Goal: Task Accomplishment & Management: Manage account settings

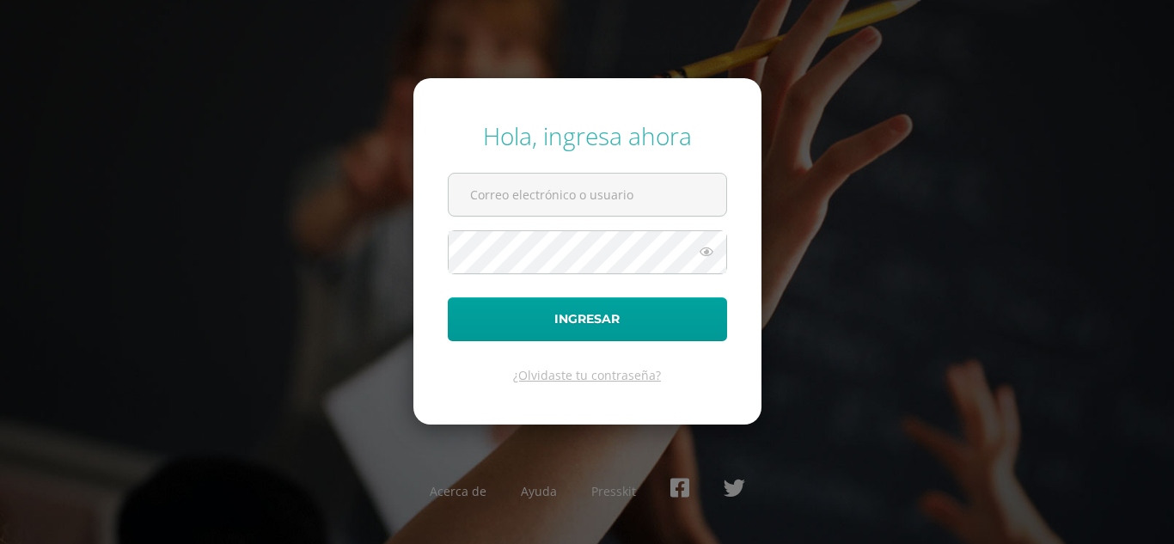
click at [582, 201] on input "text" at bounding box center [588, 195] width 278 height 42
type input "[EMAIL_ADDRESS][DOMAIN_NAME]"
click at [448, 297] on button "Ingresar" at bounding box center [587, 319] width 279 height 44
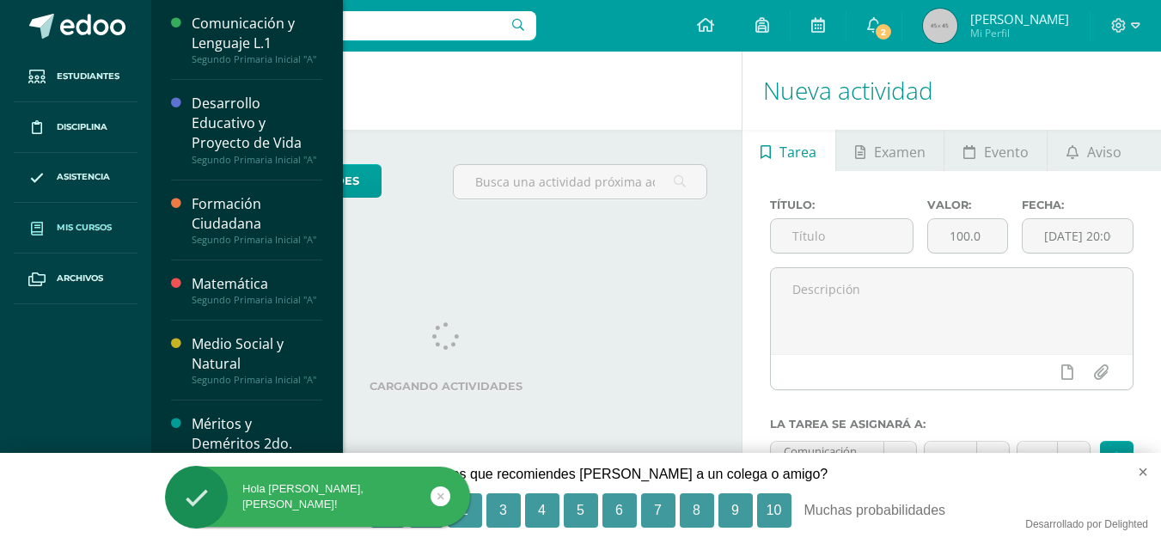
click at [95, 223] on span "Mis cursos" at bounding box center [84, 228] width 55 height 14
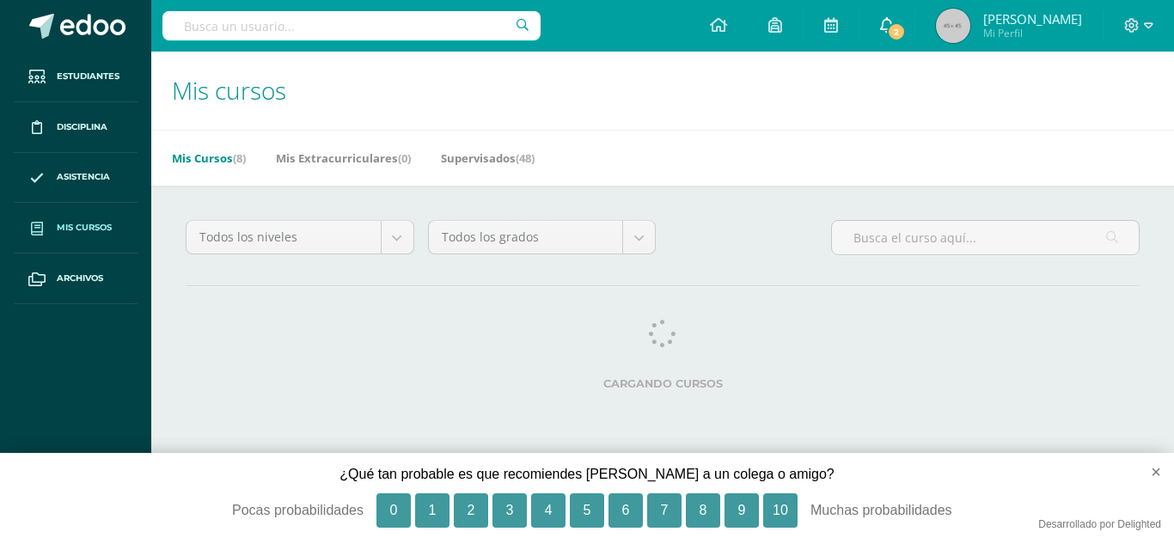
click at [906, 29] on span "2" at bounding box center [896, 31] width 19 height 19
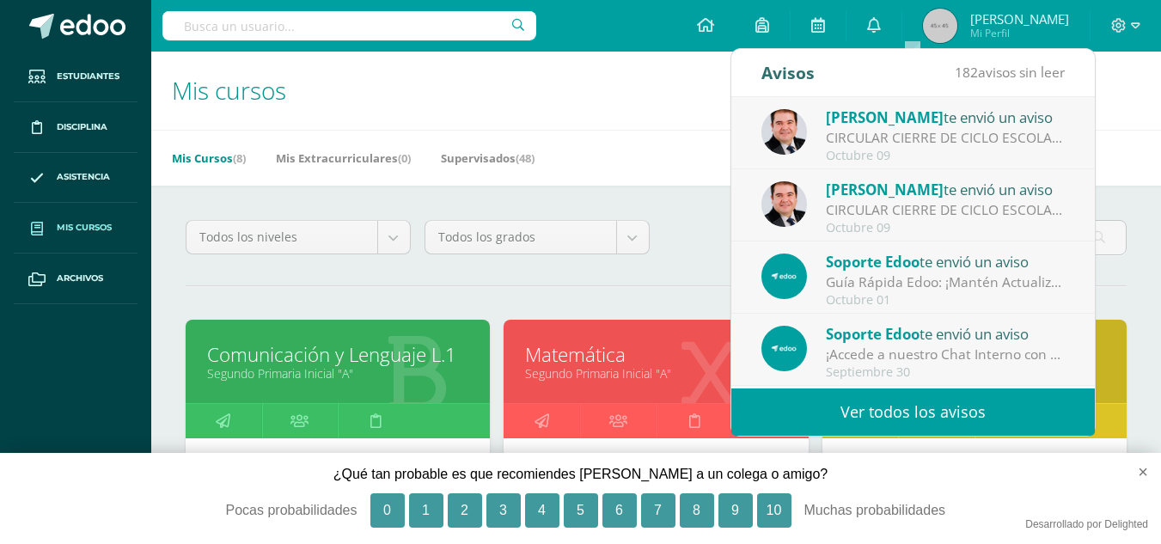
click at [944, 146] on div "CIRCULAR CIERRE DE CICLO ESCOLAR 2025: Buenas tardes estimados Padres y Madres …" at bounding box center [945, 138] width 239 height 20
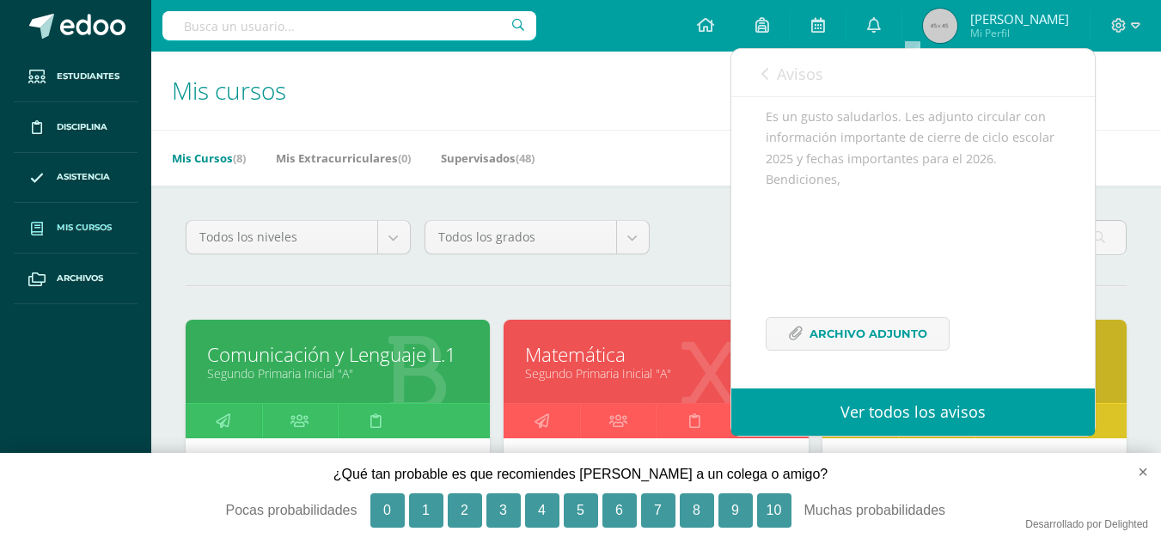
scroll to position [86, 0]
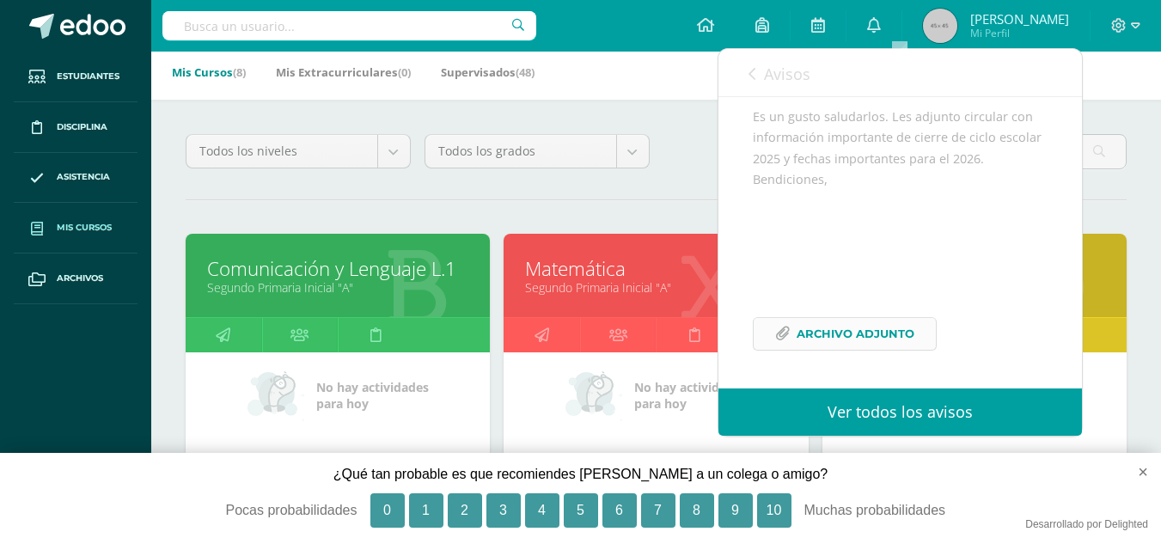
click at [876, 333] on span "Archivo Adjunto" at bounding box center [856, 334] width 118 height 32
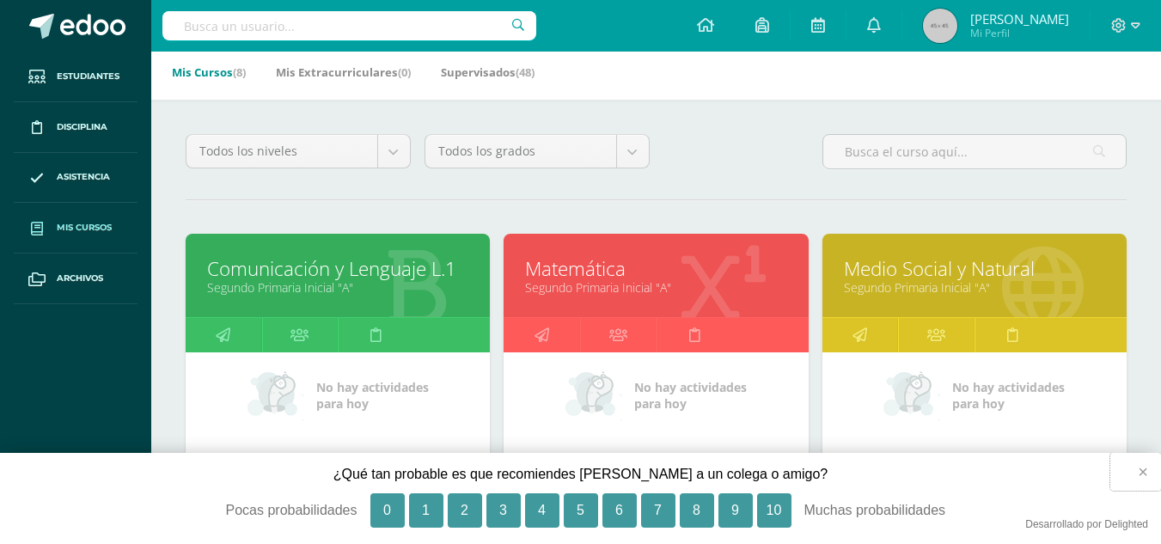
click at [1148, 477] on button "×" at bounding box center [1135, 472] width 51 height 38
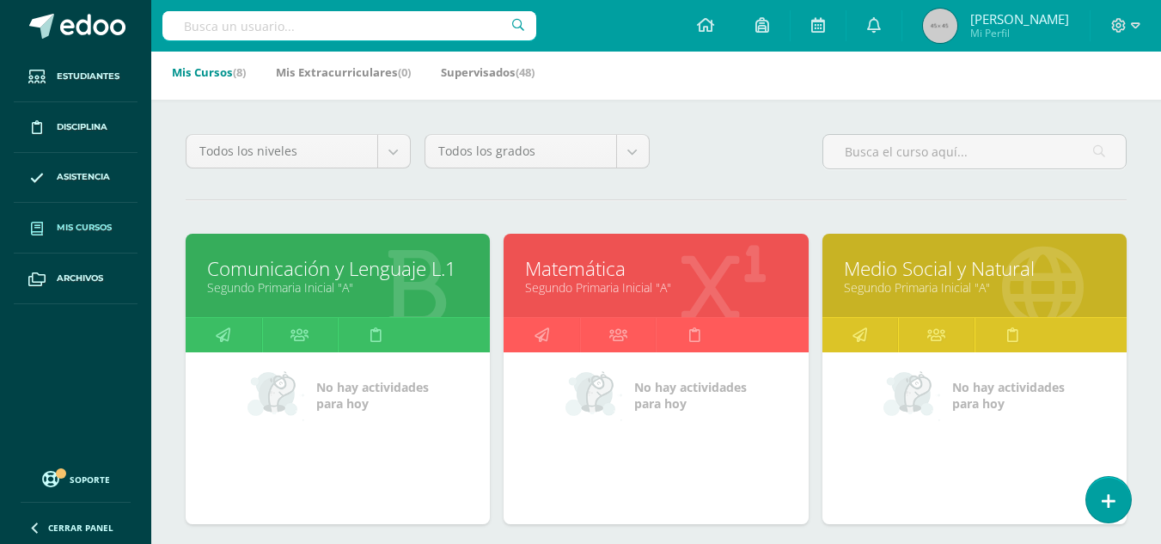
click at [382, 278] on link "Comunicación y Lenguaje L.1" at bounding box center [337, 268] width 261 height 27
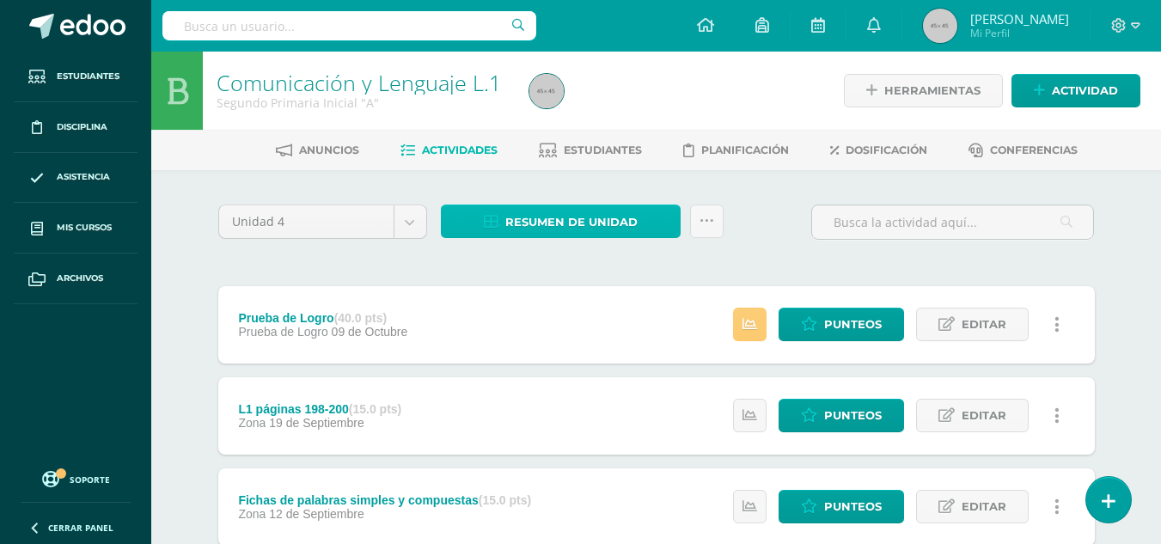
click at [618, 225] on span "Resumen de unidad" at bounding box center [571, 222] width 132 height 32
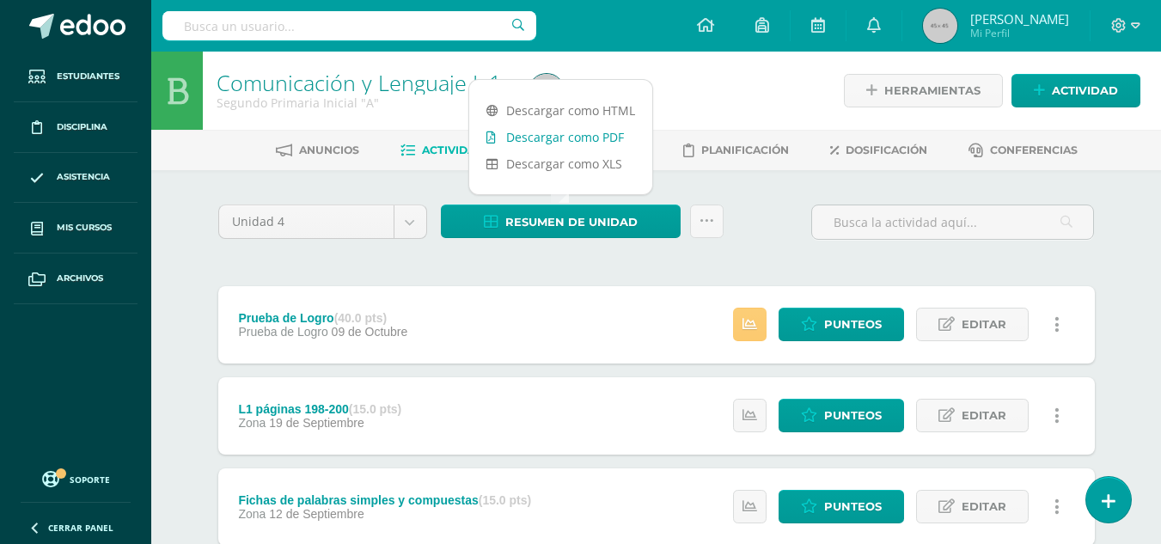
click at [590, 135] on link "Descargar como PDF" at bounding box center [560, 137] width 183 height 27
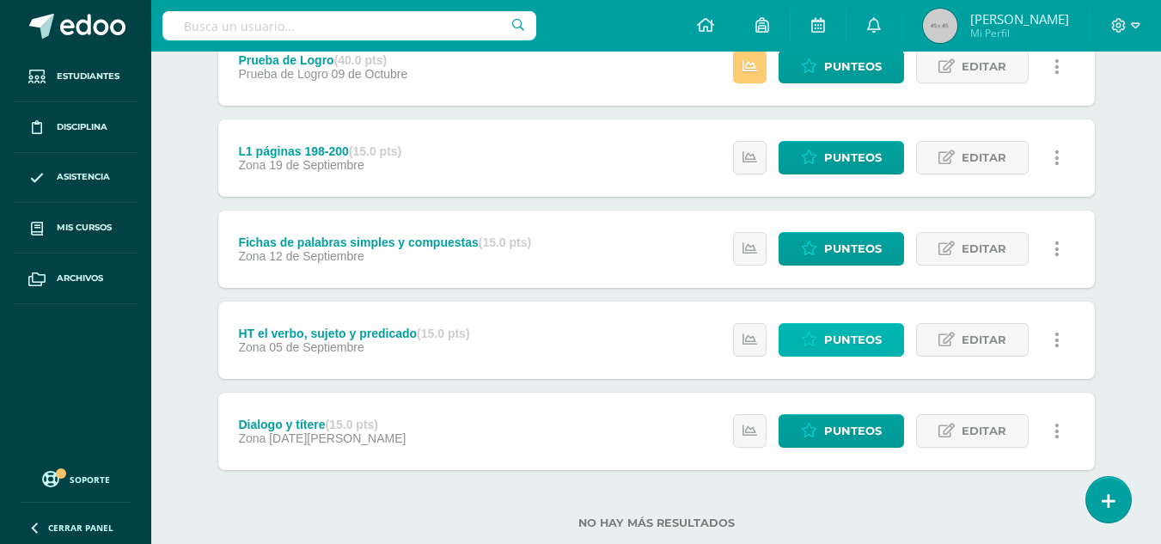
click at [873, 330] on span "Punteos" at bounding box center [853, 340] width 58 height 32
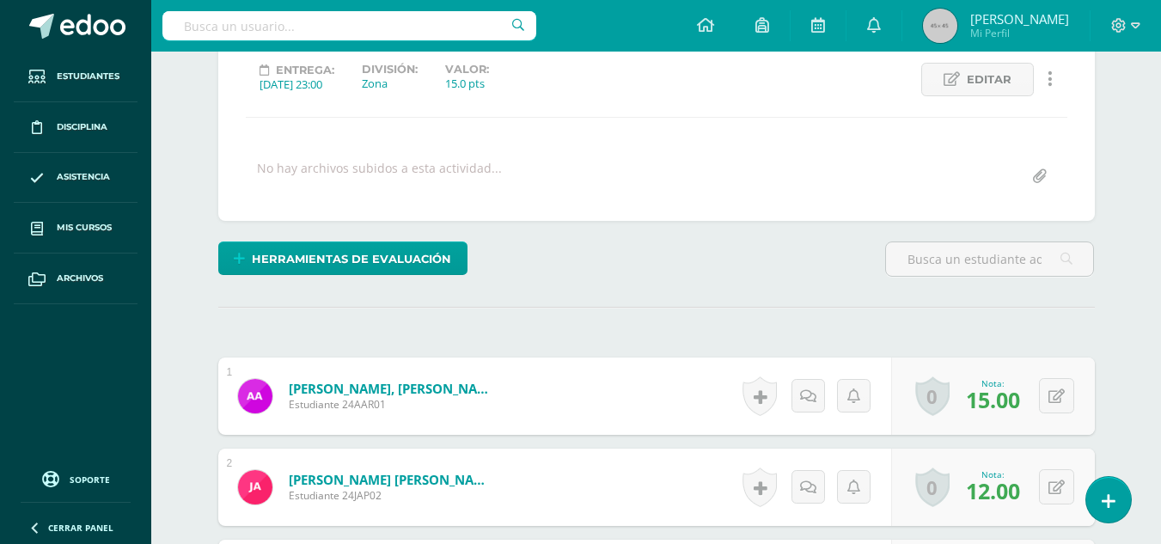
scroll to position [498, 0]
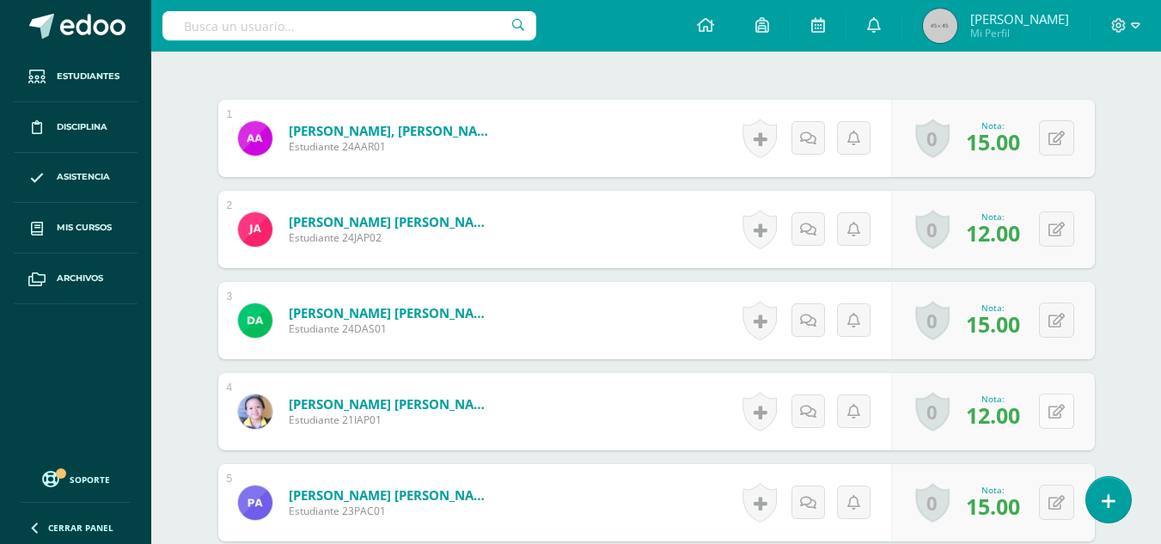
click at [1052, 417] on button at bounding box center [1056, 411] width 35 height 35
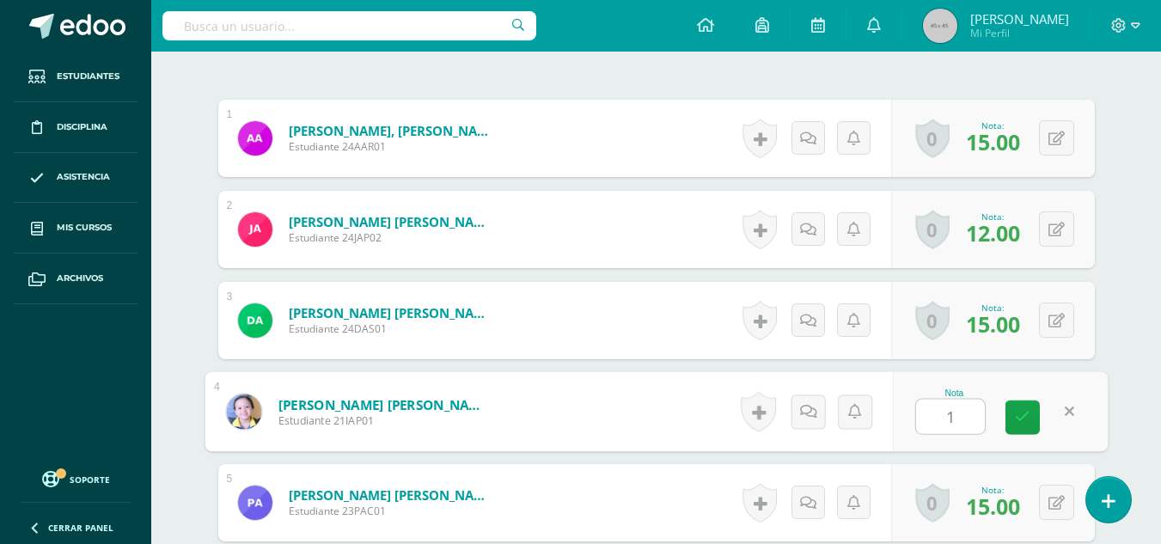
type input "14"
click at [1029, 402] on link at bounding box center [1022, 417] width 34 height 34
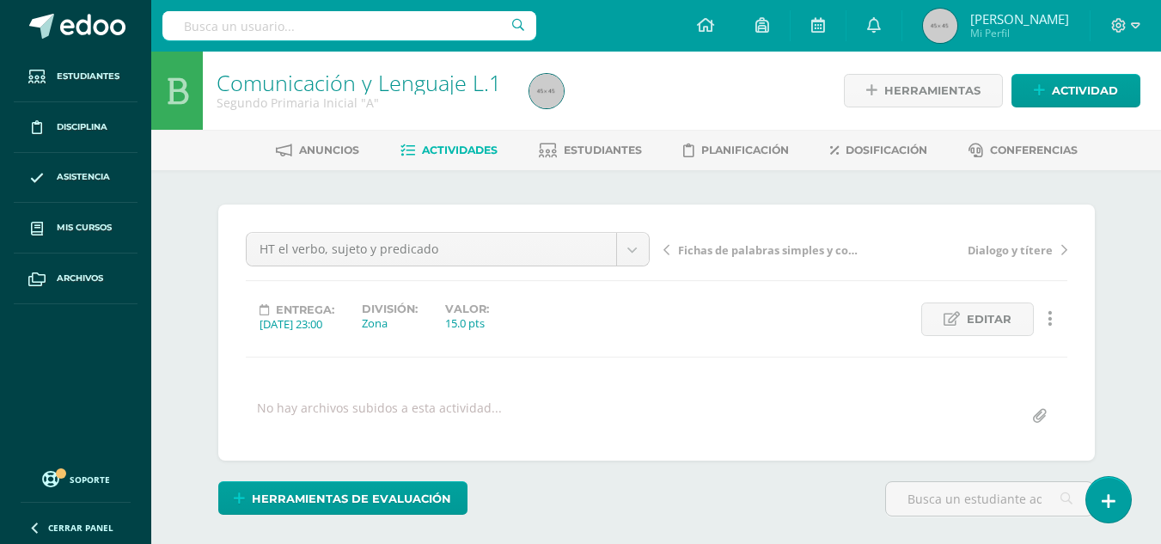
scroll to position [1, 0]
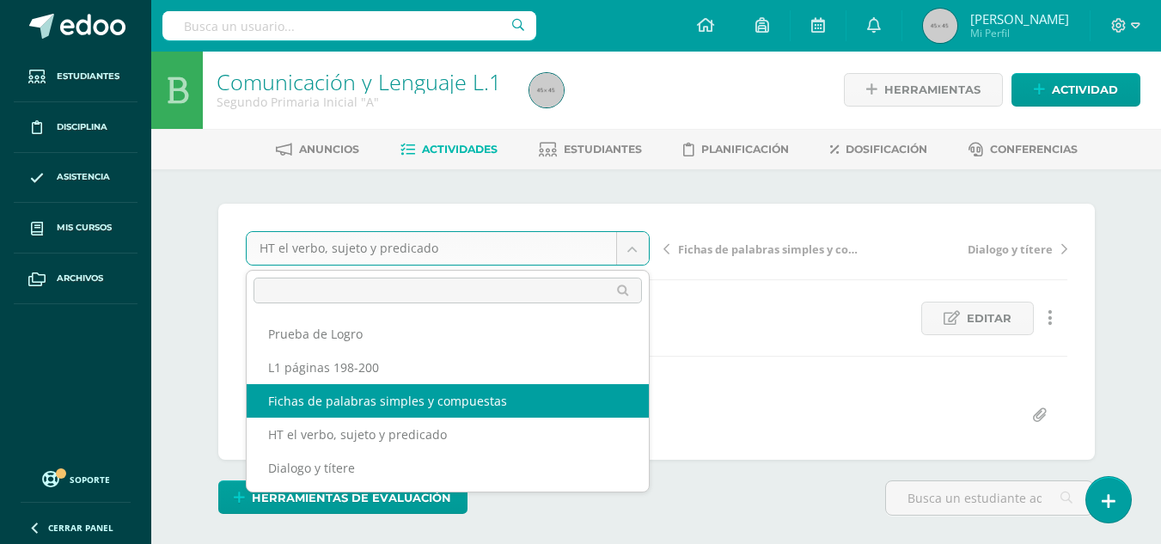
select select "/dashboard/teacher/grade-activity/178881/"
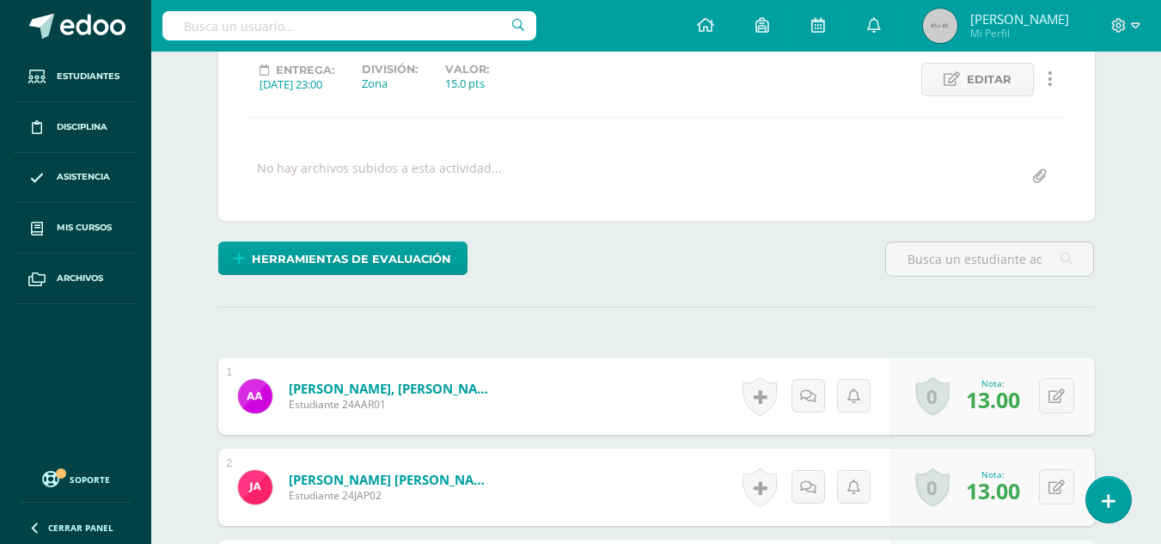
scroll to position [669, 0]
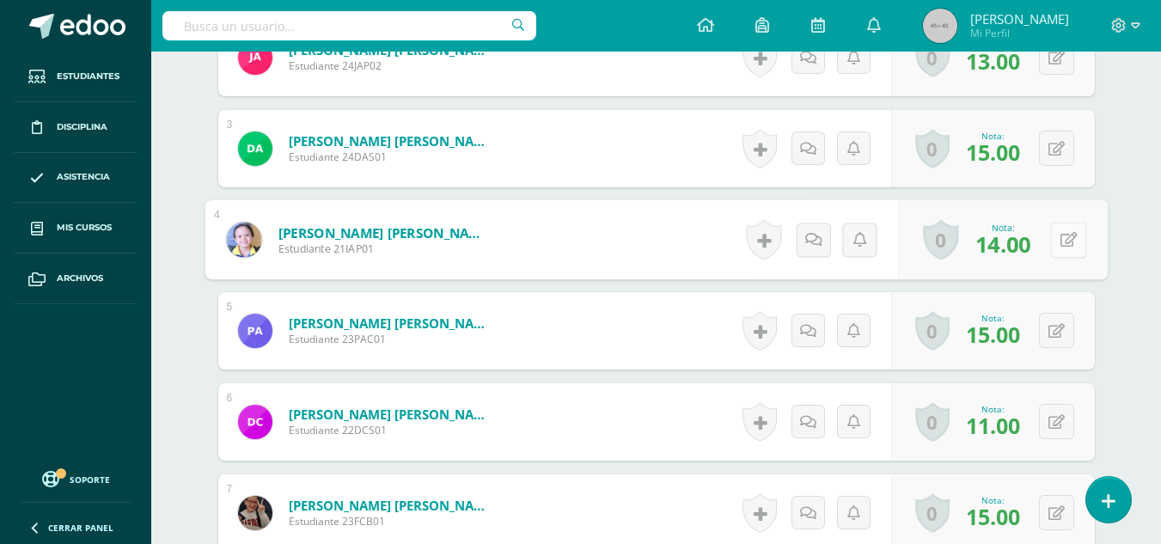
click at [1054, 234] on button at bounding box center [1068, 240] width 36 height 36
type input "15"
click at [1027, 242] on icon at bounding box center [1022, 245] width 15 height 15
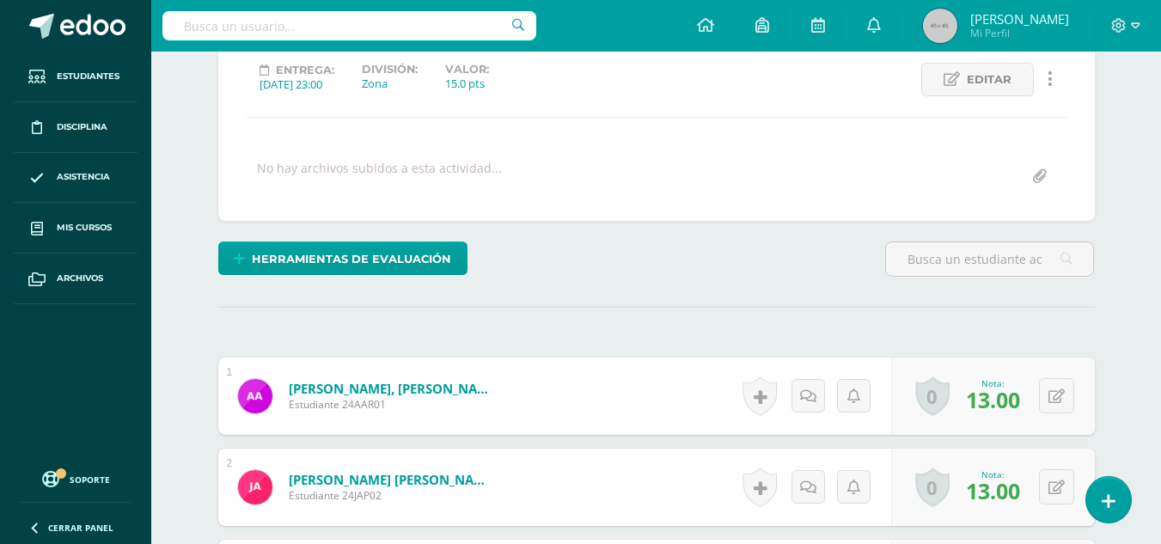
scroll to position [0, 0]
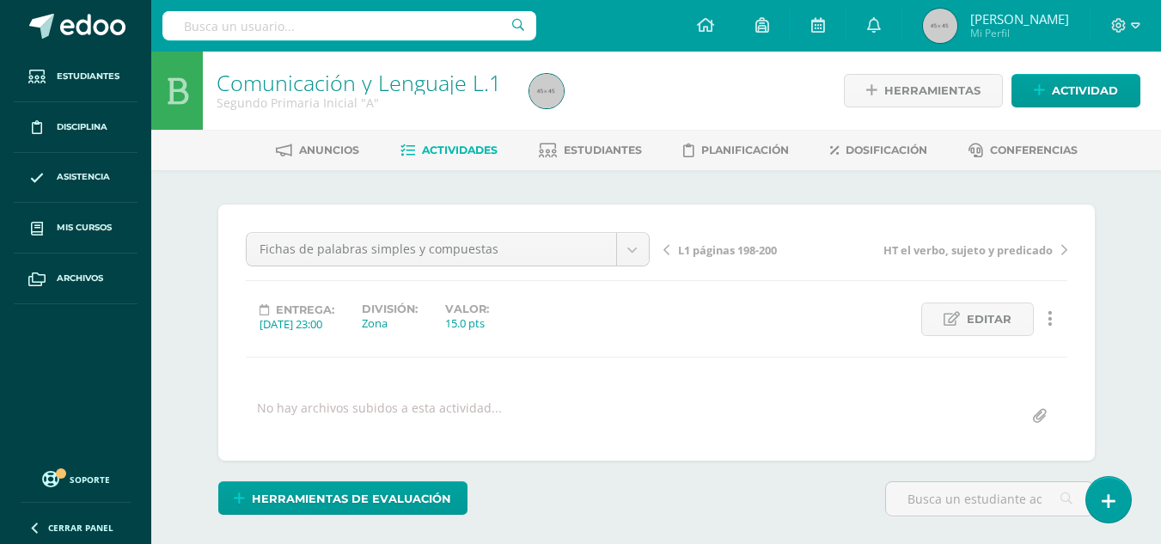
click at [657, 235] on div "L1 páginas 198-200 HT el verbo, sujeto y predicado" at bounding box center [866, 256] width 418 height 48
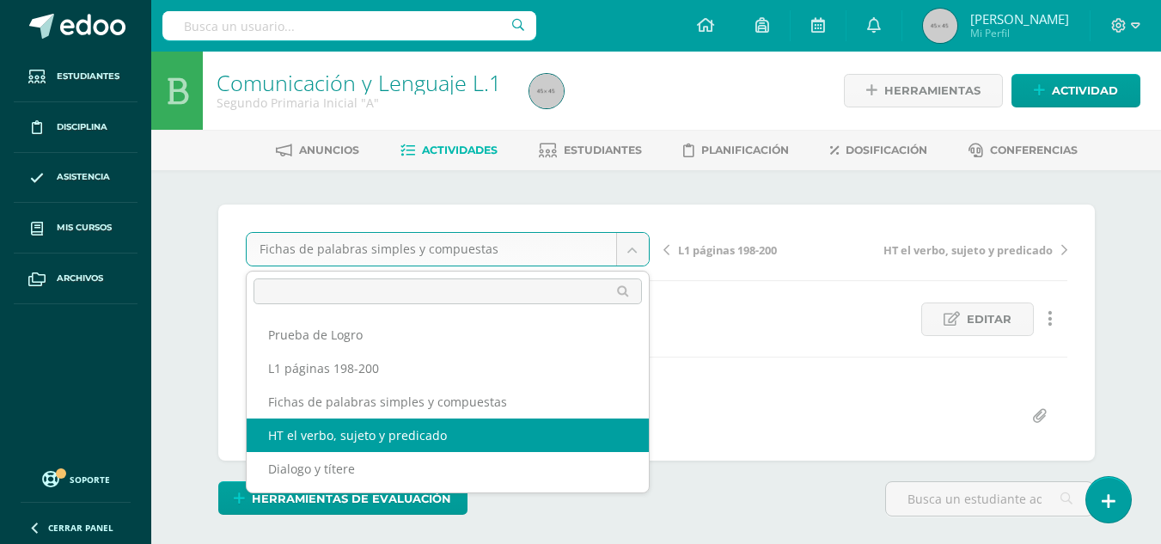
select select "/dashboard/teacher/grade-activity/178880/"
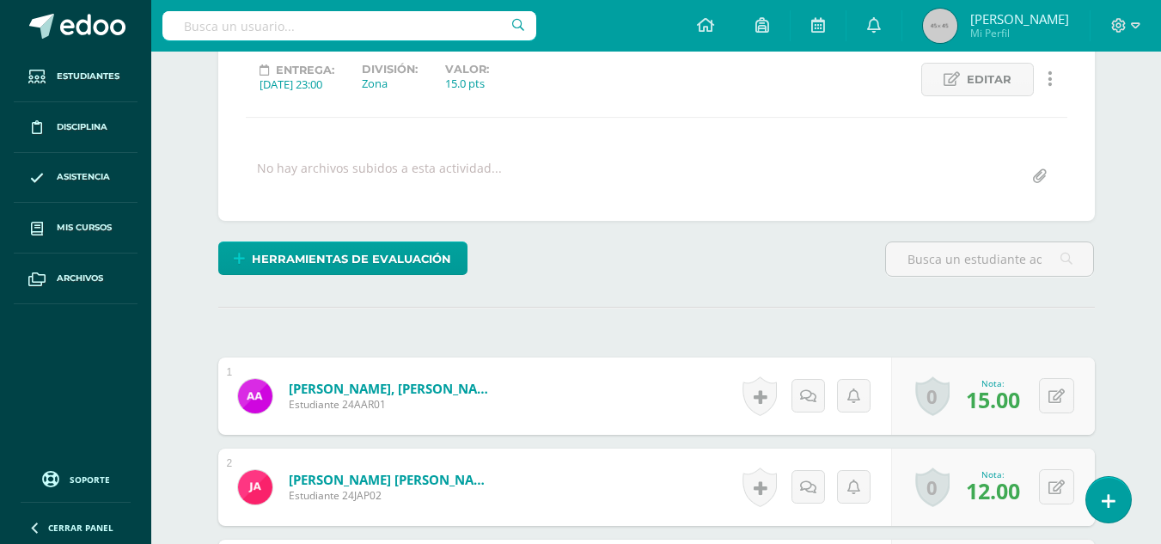
scroll to position [584, 0]
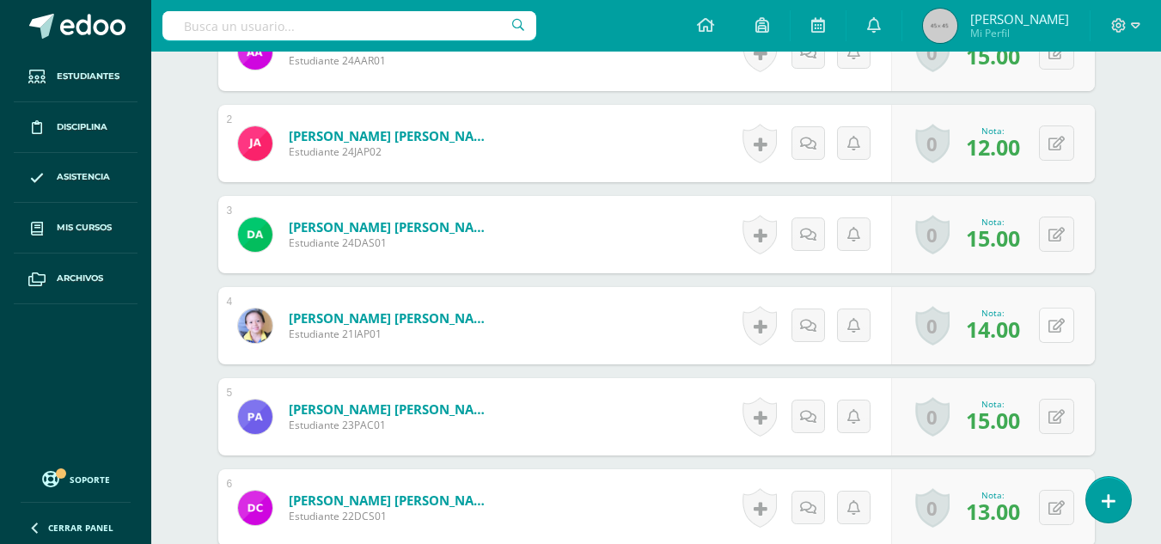
click at [1058, 316] on button at bounding box center [1056, 325] width 35 height 35
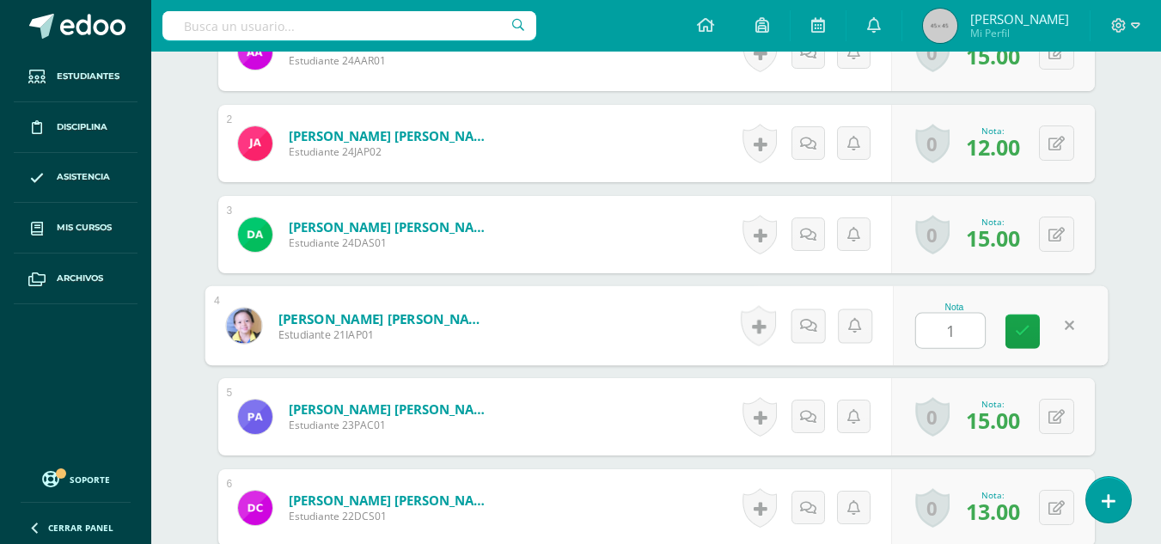
type input "15"
click at [1025, 342] on link at bounding box center [1022, 332] width 34 height 34
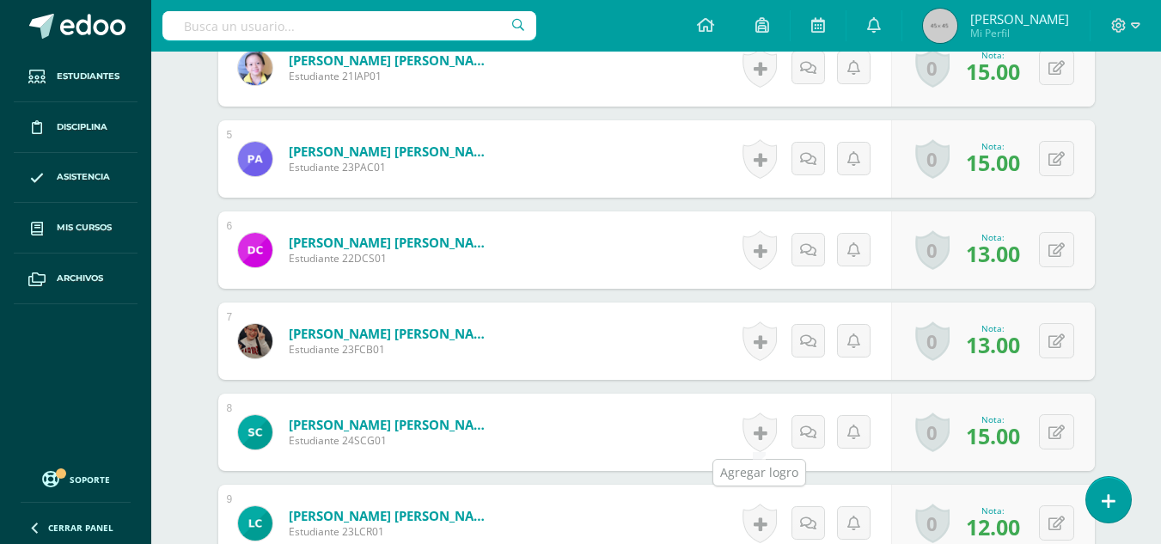
scroll to position [927, 0]
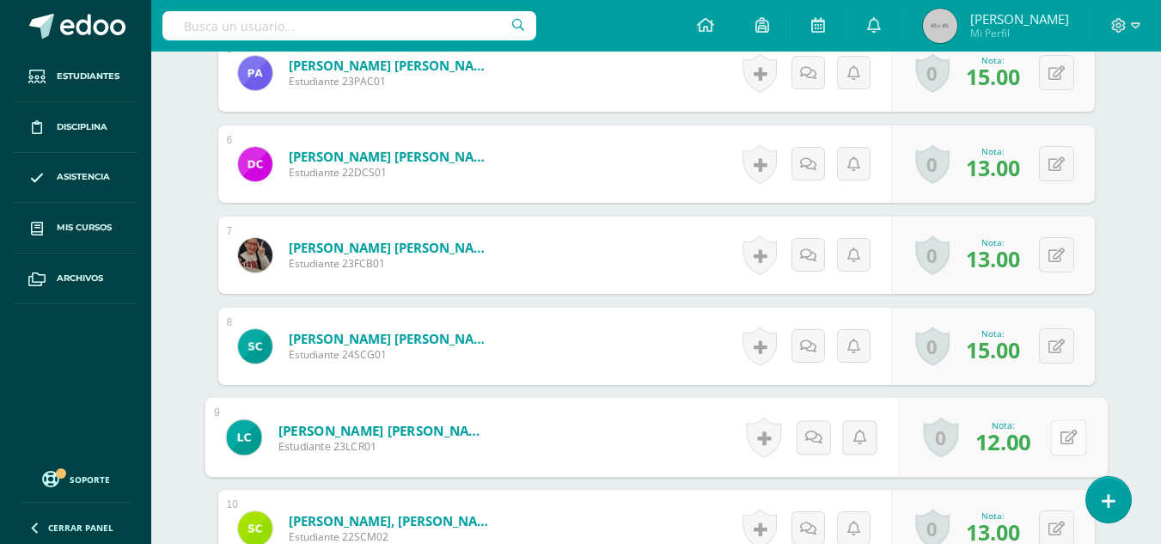
click at [1063, 428] on button at bounding box center [1068, 437] width 36 height 36
type input "15"
click at [1006, 430] on link at bounding box center [1022, 443] width 34 height 34
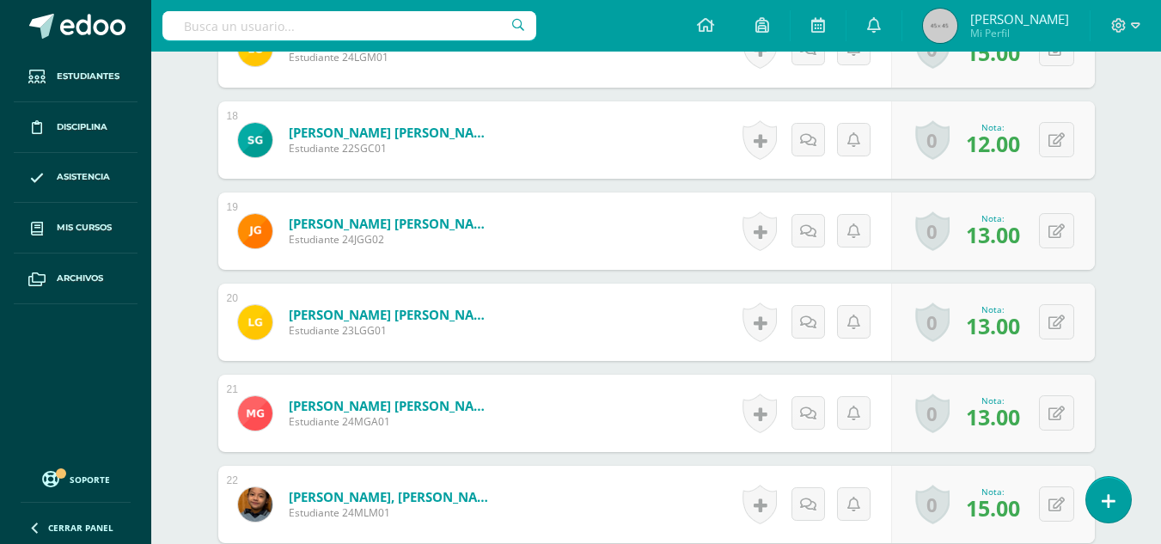
scroll to position [2130, 0]
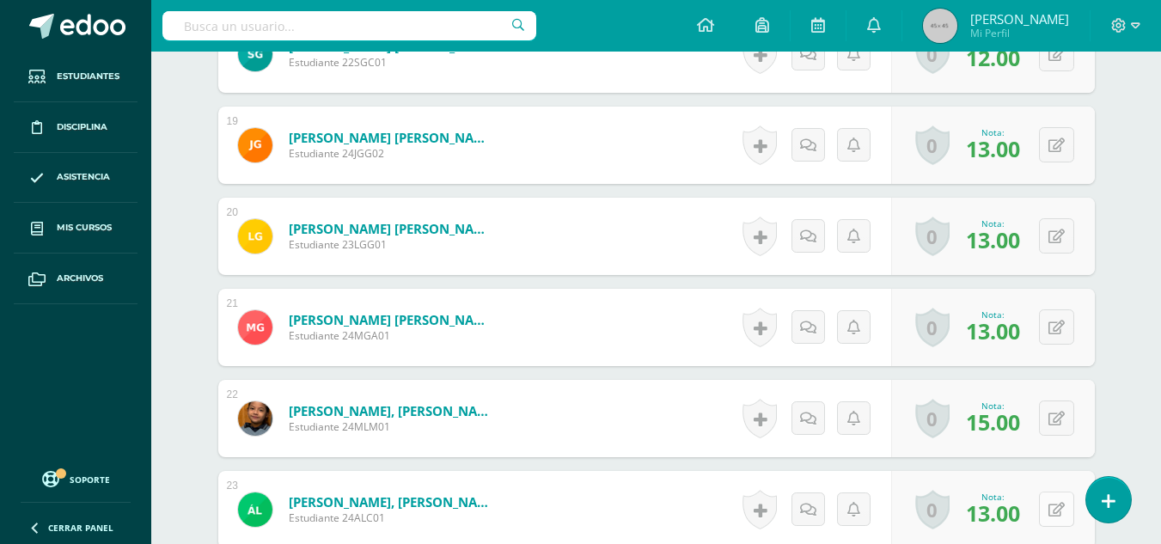
click at [1058, 508] on icon at bounding box center [1056, 510] width 16 height 15
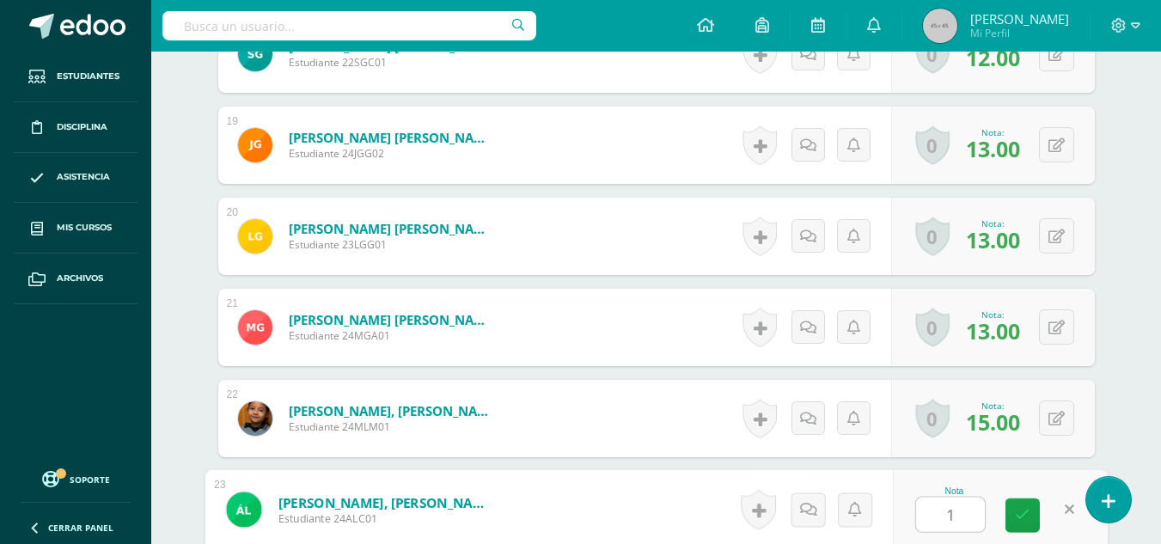
type input "15"
click at [1019, 503] on link at bounding box center [1022, 515] width 34 height 34
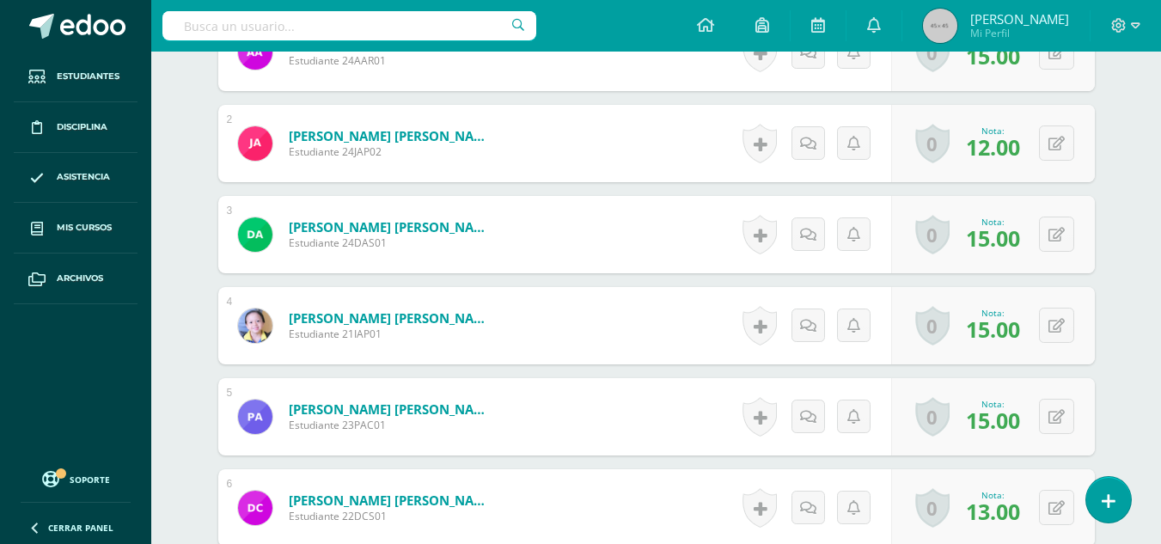
scroll to position [154, 0]
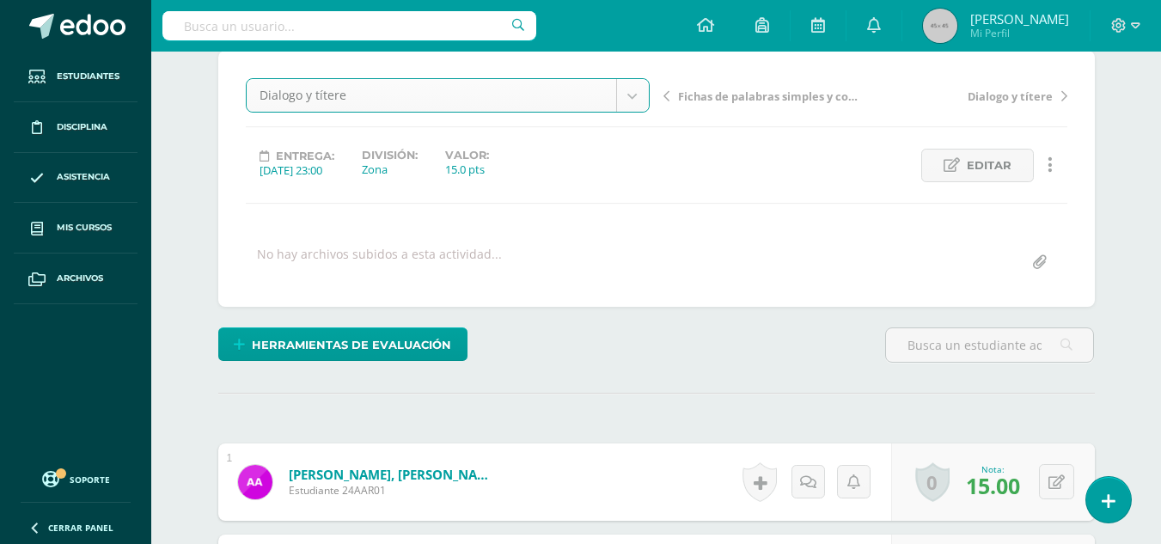
select select "/dashboard/teacher/grade-activity/178640/"
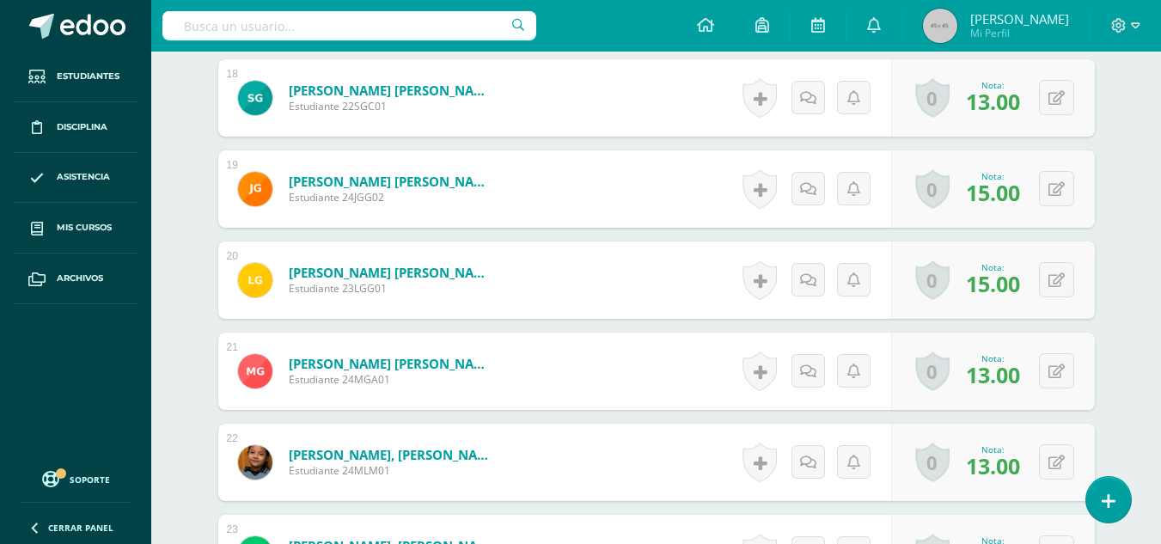
scroll to position [2173, 0]
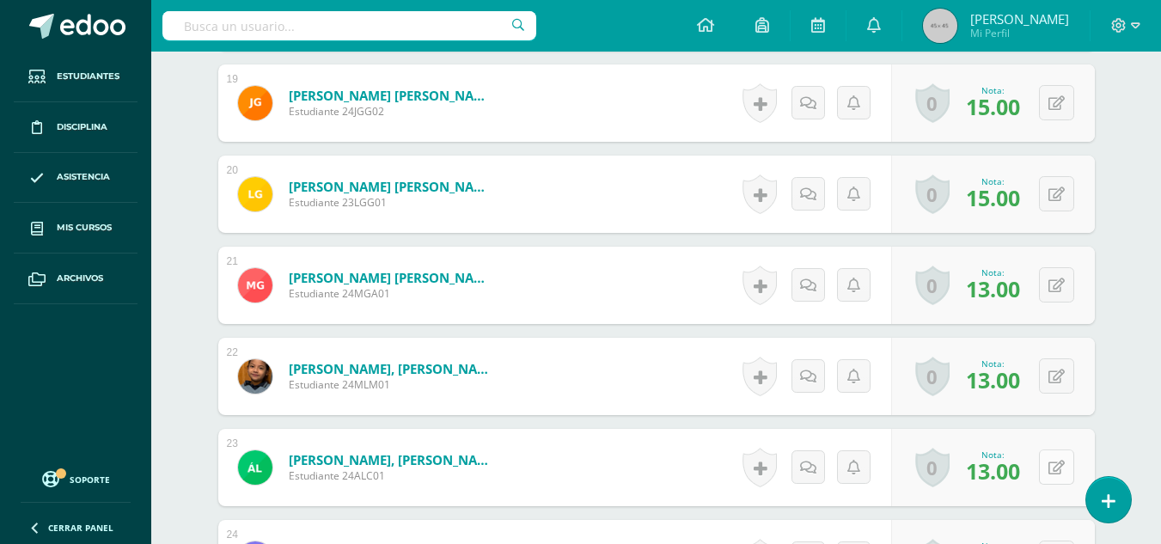
click at [1068, 466] on button at bounding box center [1056, 466] width 35 height 35
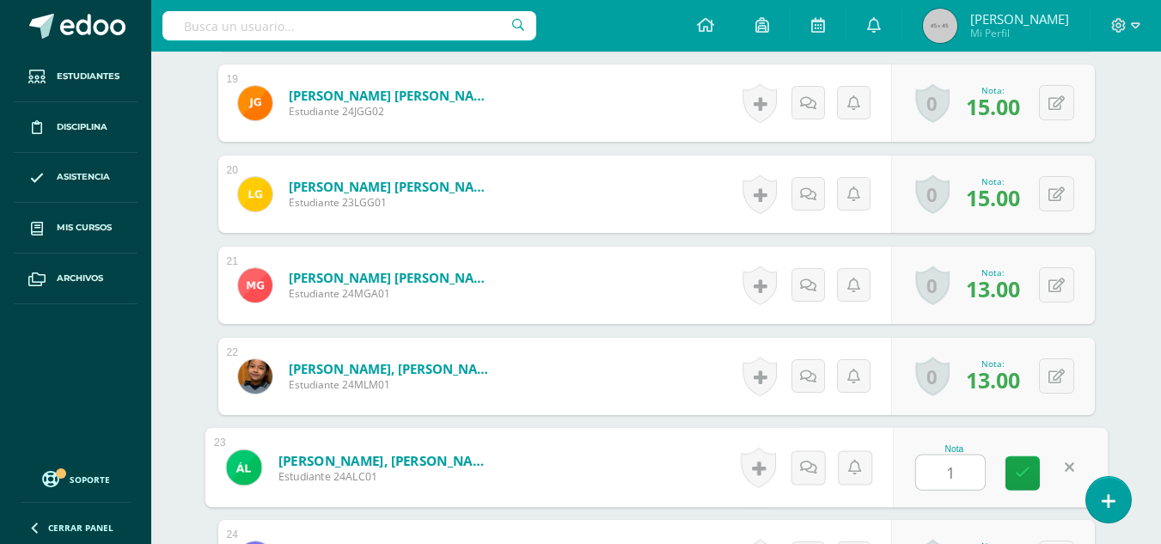
type input "15"
click at [1014, 460] on link at bounding box center [1022, 473] width 34 height 34
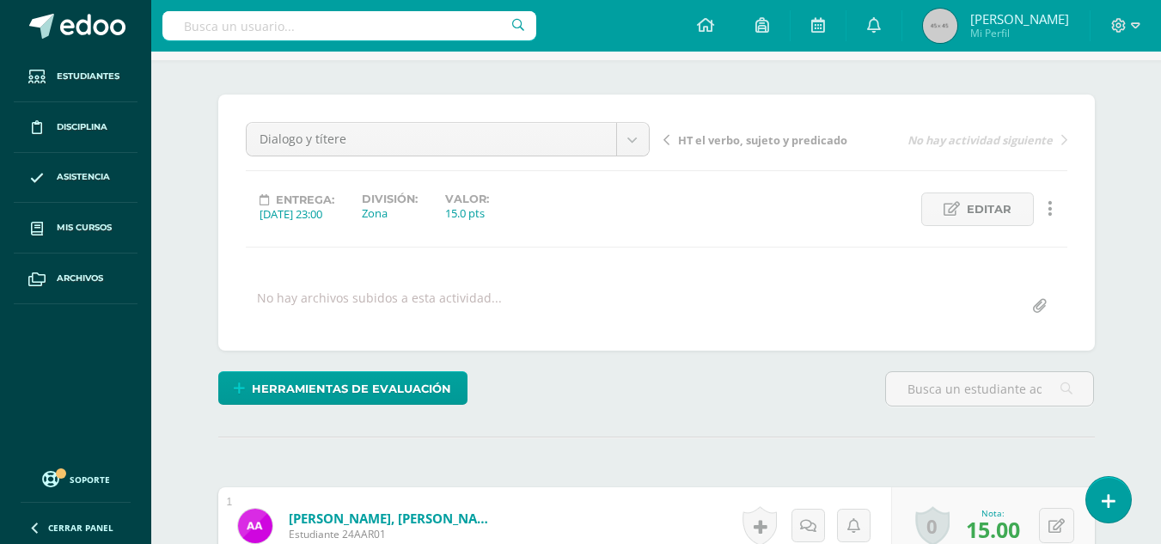
scroll to position [0, 0]
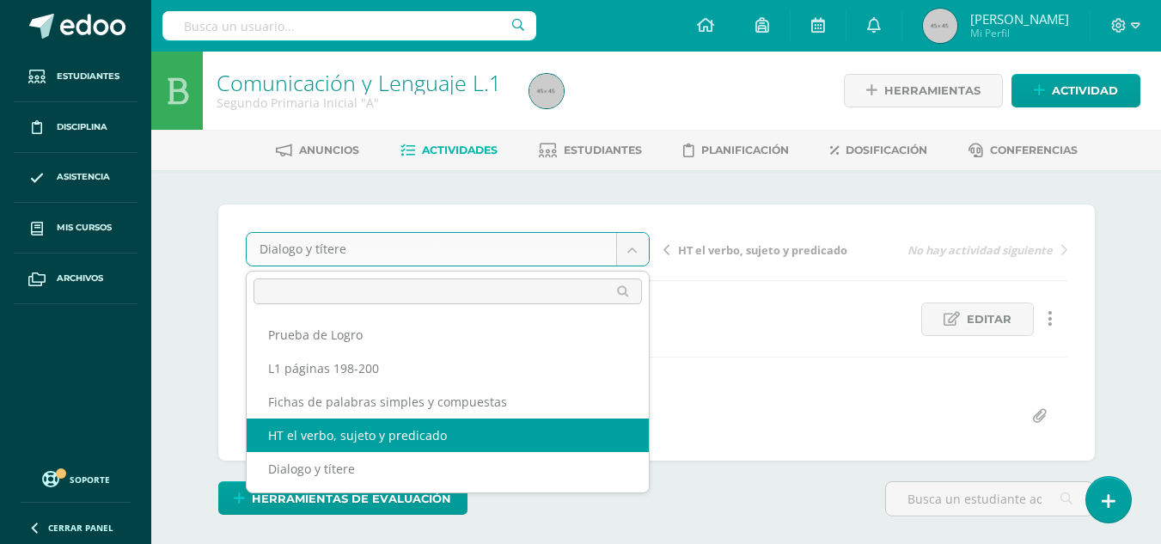
select select "/dashboard/teacher/grade-activity/178880/"
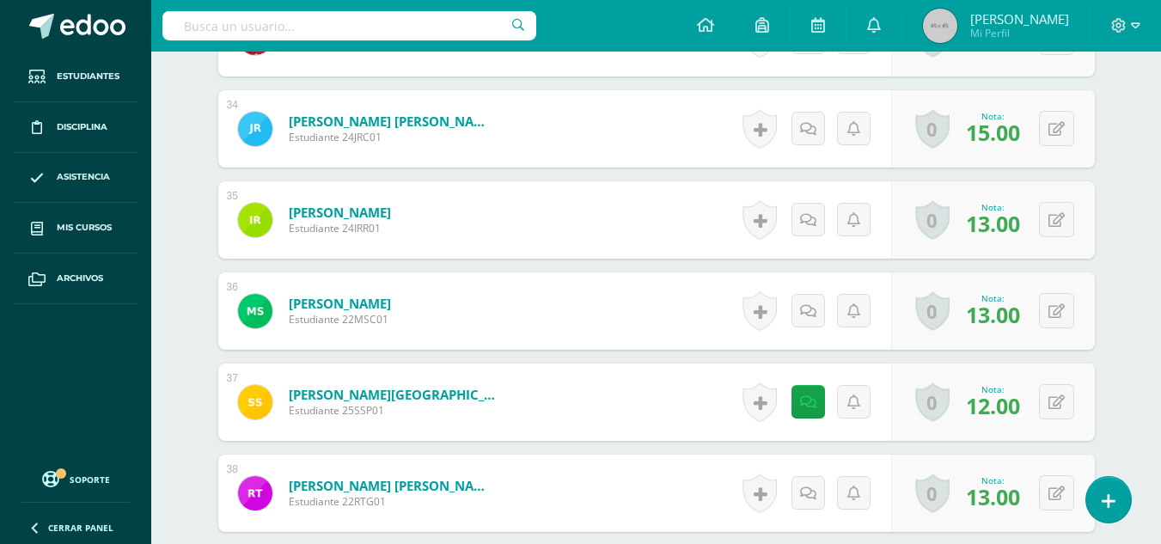
scroll to position [3771, 0]
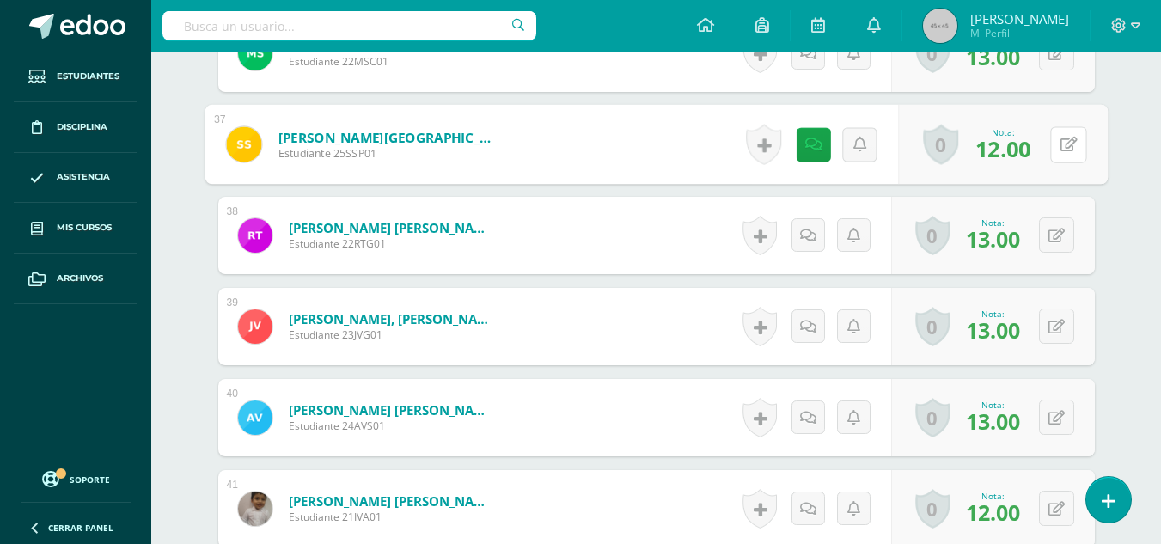
click at [1048, 138] on div "0 [GEOGRAPHIC_DATA] Logros obtenidos Aún no hay logros agregados Nota: 12.00" at bounding box center [1003, 145] width 210 height 80
click at [1067, 142] on icon at bounding box center [1068, 144] width 17 height 15
type input "15"
click at [1023, 144] on icon at bounding box center [1022, 150] width 15 height 15
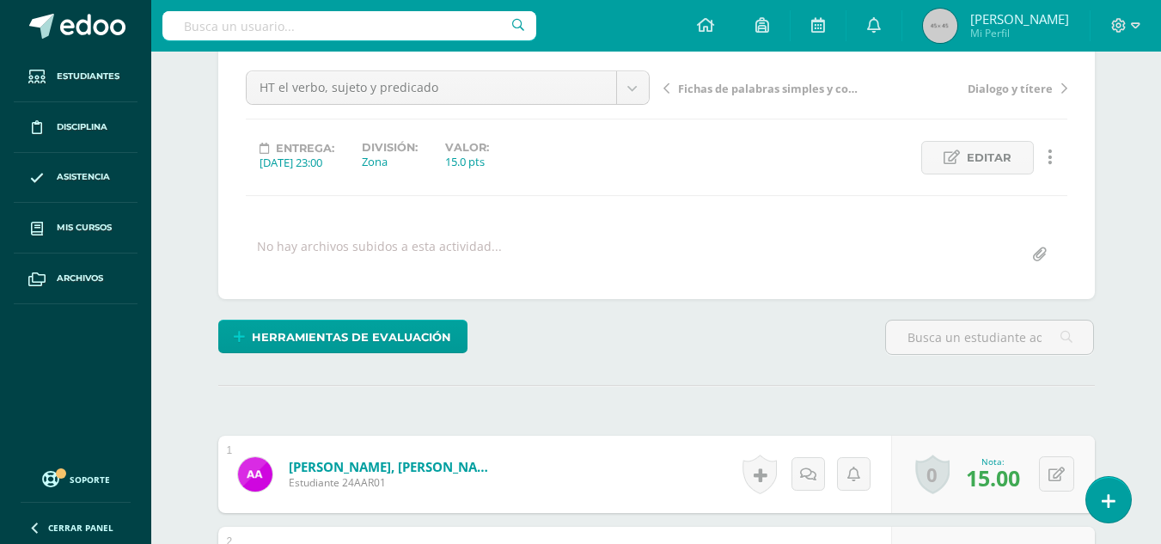
scroll to position [0, 0]
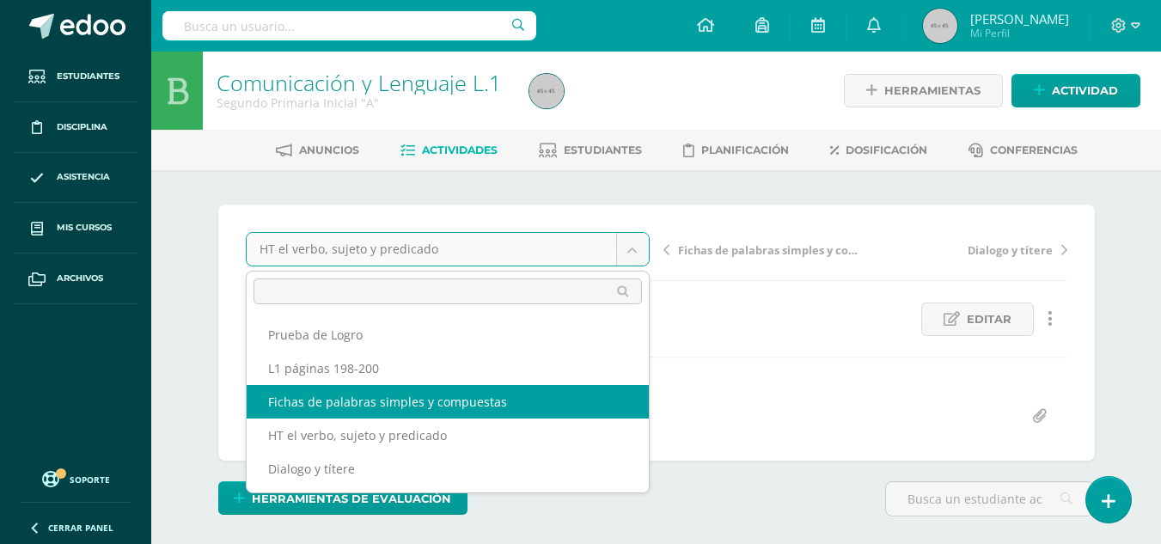
select select "/dashboard/teacher/grade-activity/178881/"
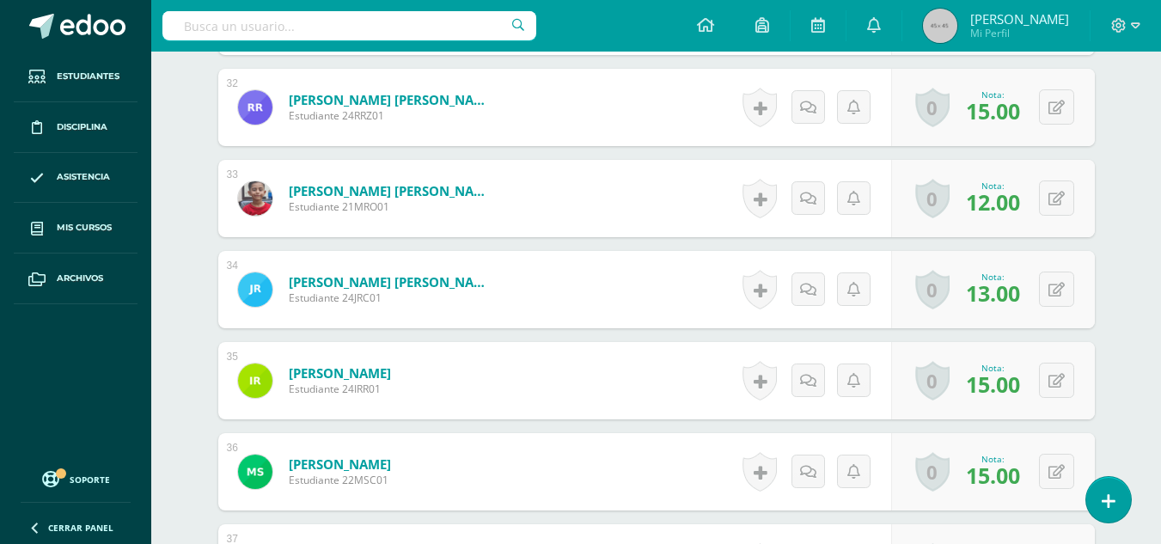
scroll to position [3438, 0]
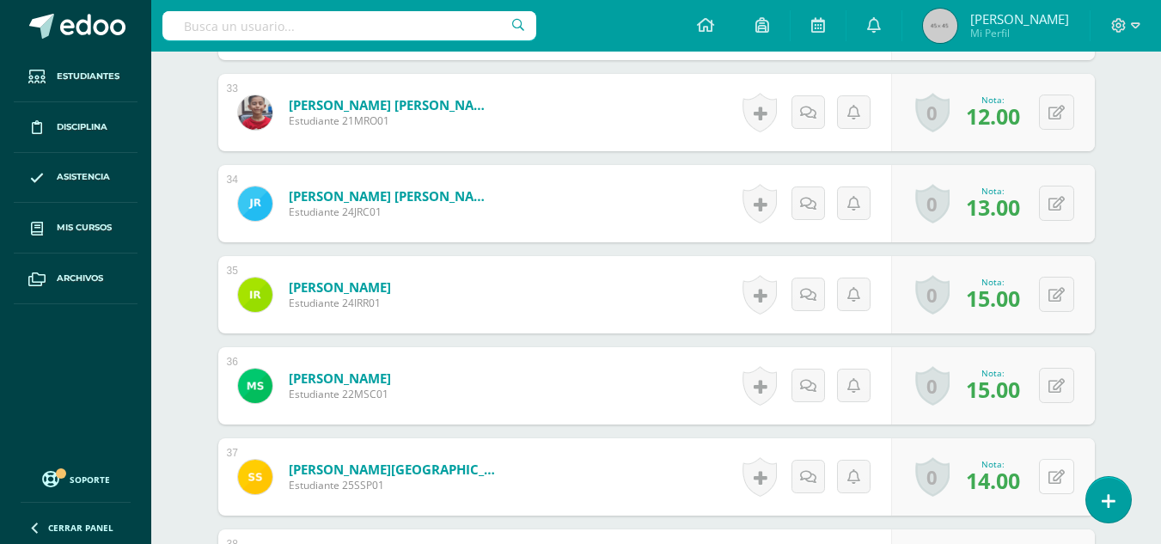
click at [1049, 472] on button at bounding box center [1056, 476] width 35 height 35
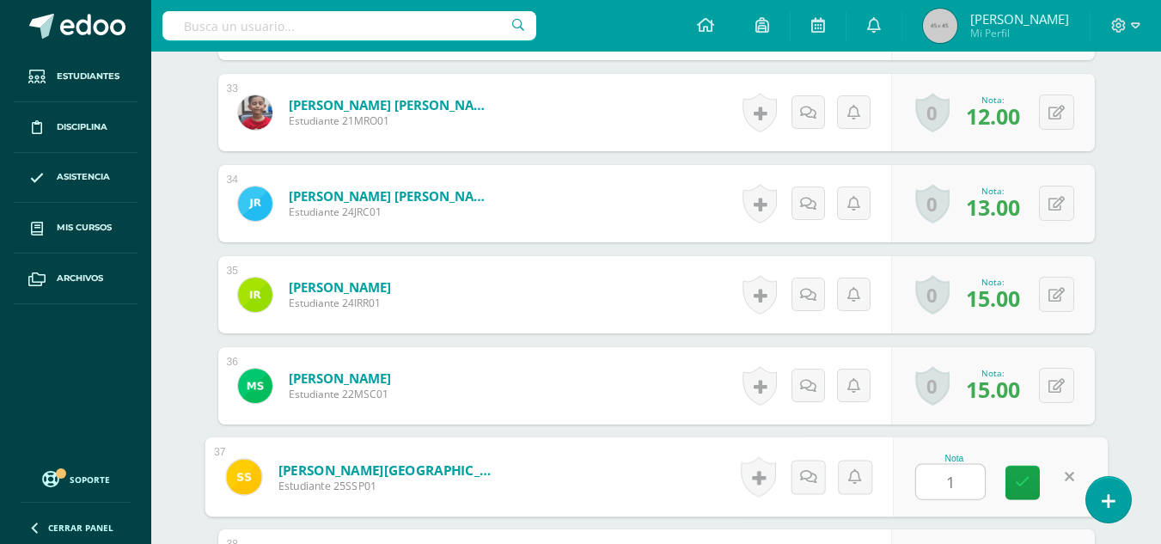
type input "15"
click at [1009, 491] on link at bounding box center [1022, 483] width 34 height 34
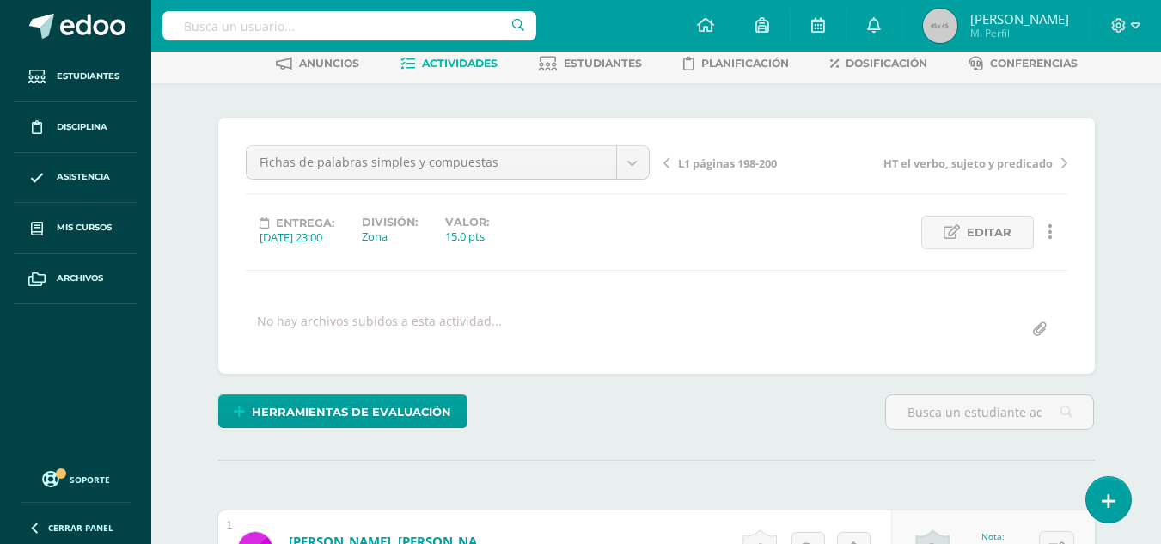
scroll to position [0, 0]
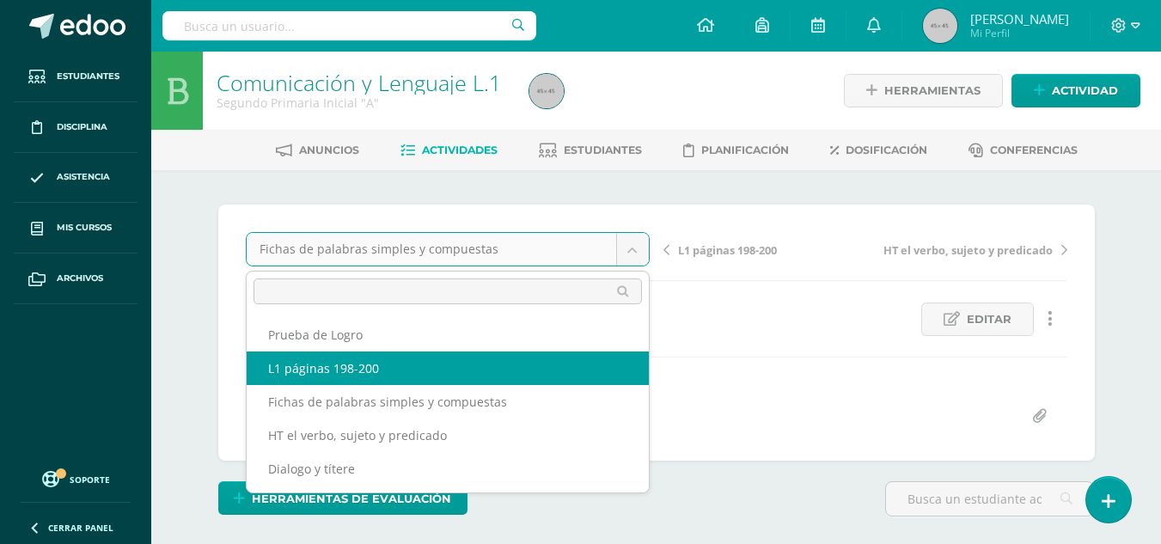
select select "/dashboard/teacher/grade-activity/178882/"
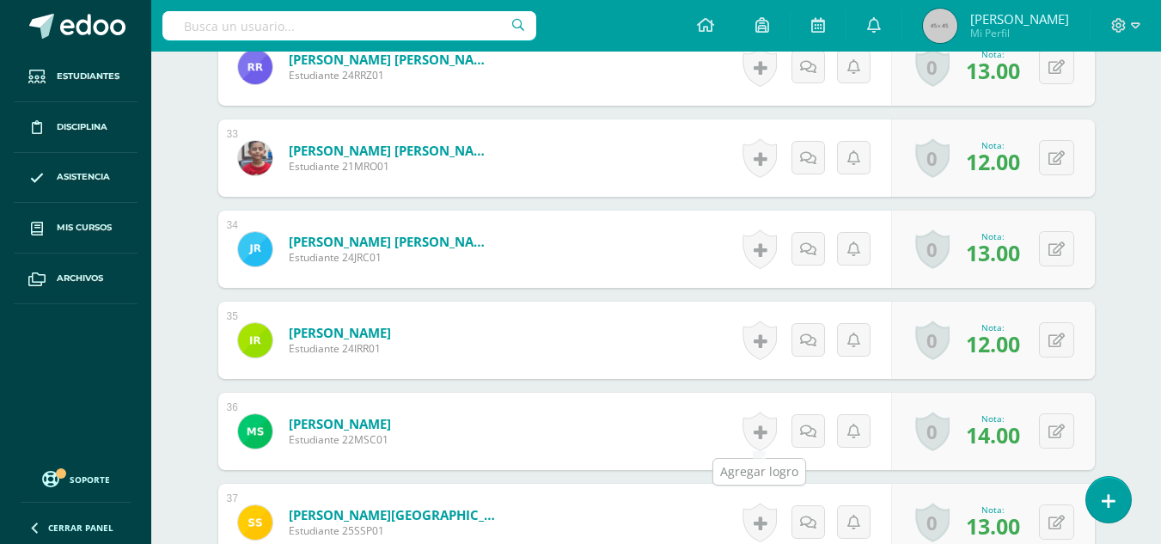
scroll to position [3479, 0]
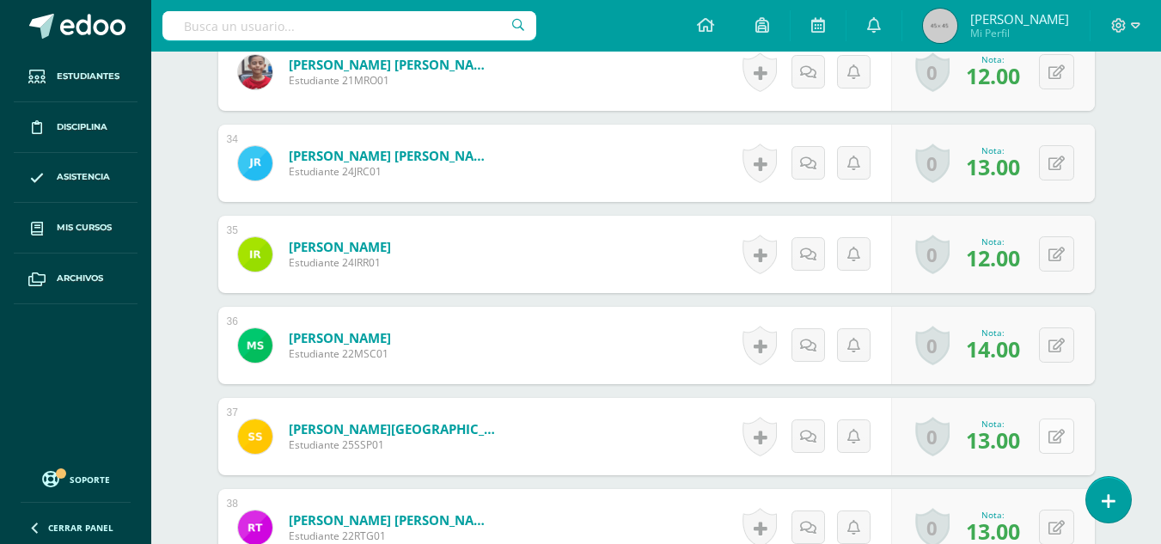
click at [1063, 442] on icon at bounding box center [1056, 437] width 16 height 15
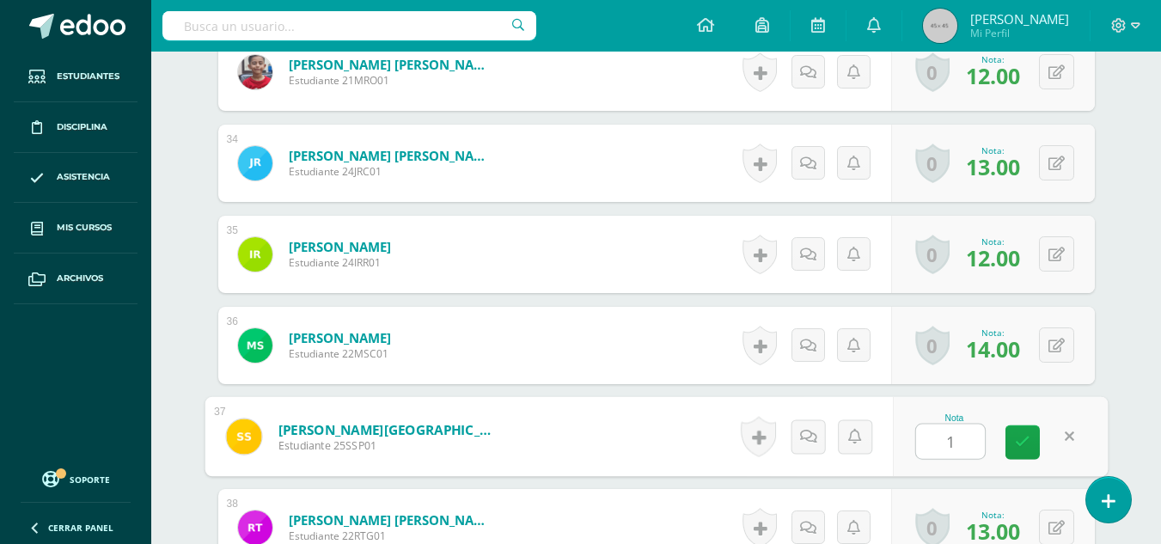
type input "15"
click at [1034, 435] on link at bounding box center [1022, 442] width 34 height 34
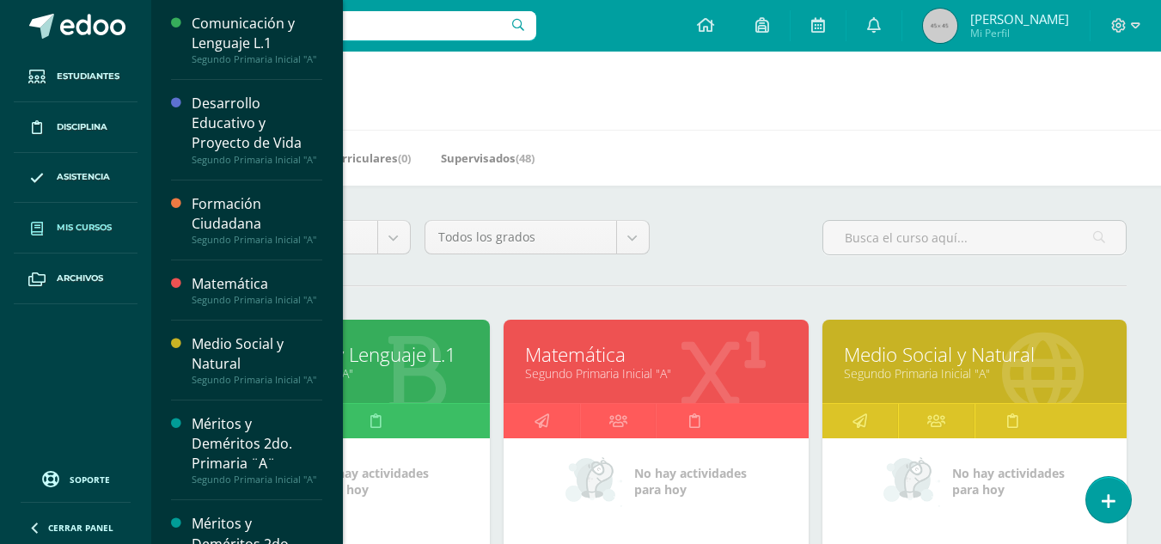
click at [348, 341] on link "Comunicación y Lenguaje L.1" at bounding box center [337, 354] width 261 height 27
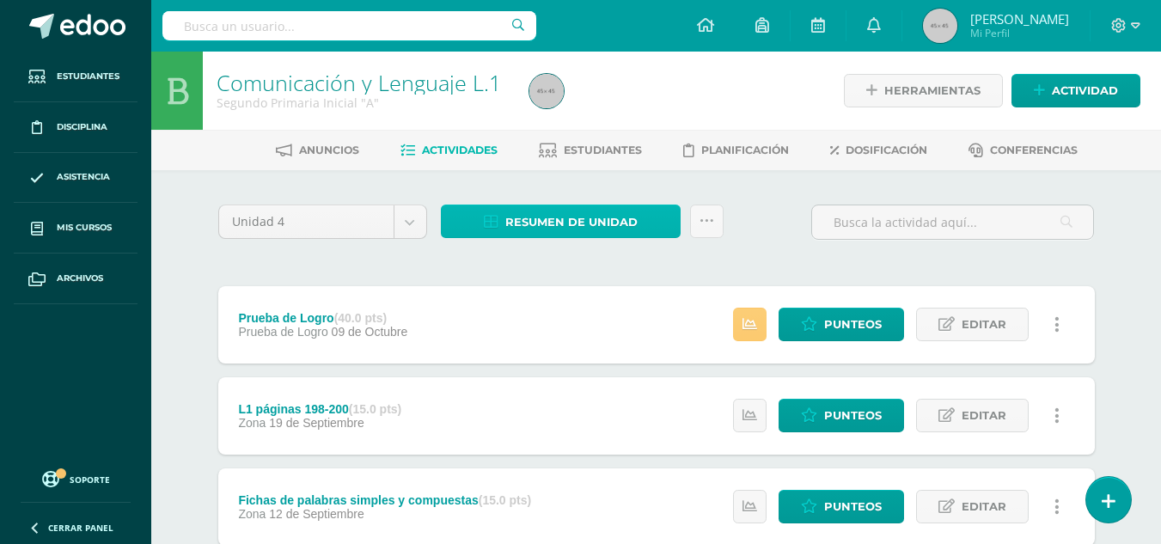
click at [553, 215] on span "Resumen de unidad" at bounding box center [571, 222] width 132 height 32
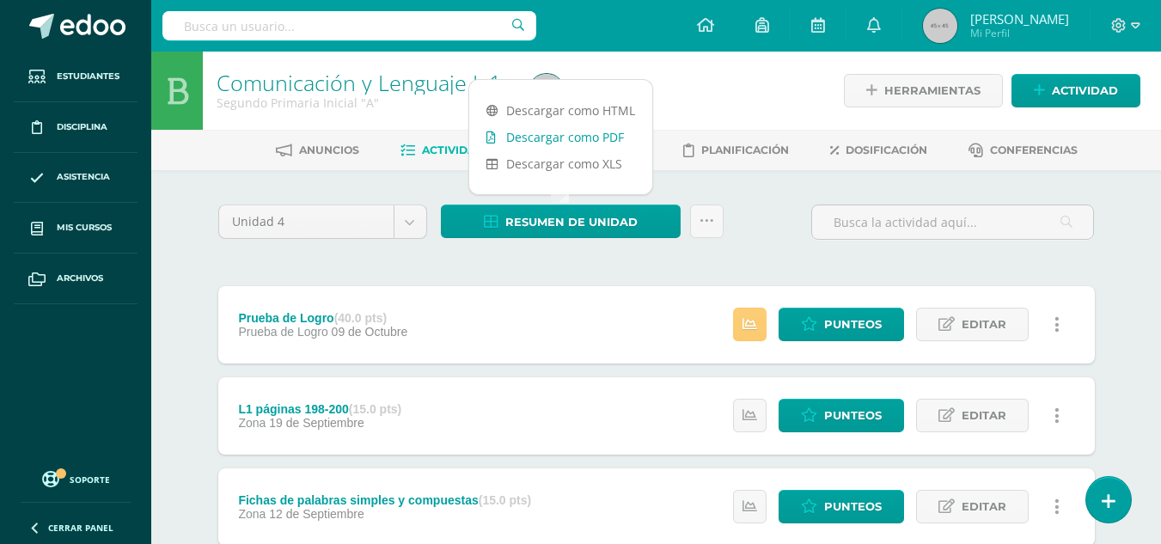
click at [569, 141] on link "Descargar como PDF" at bounding box center [560, 137] width 183 height 27
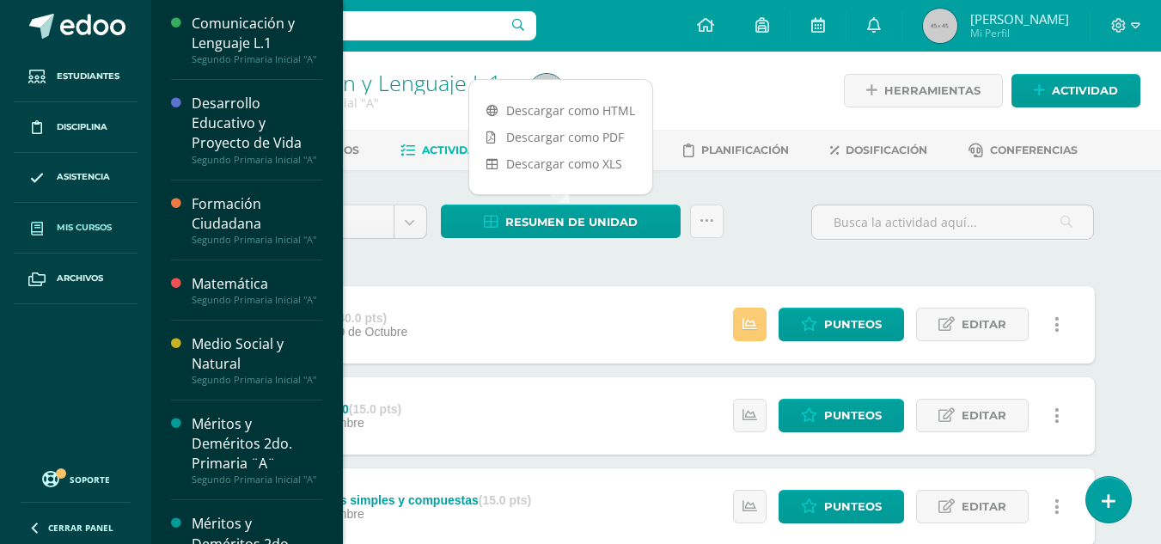
click at [81, 222] on span "Mis cursos" at bounding box center [84, 228] width 55 height 14
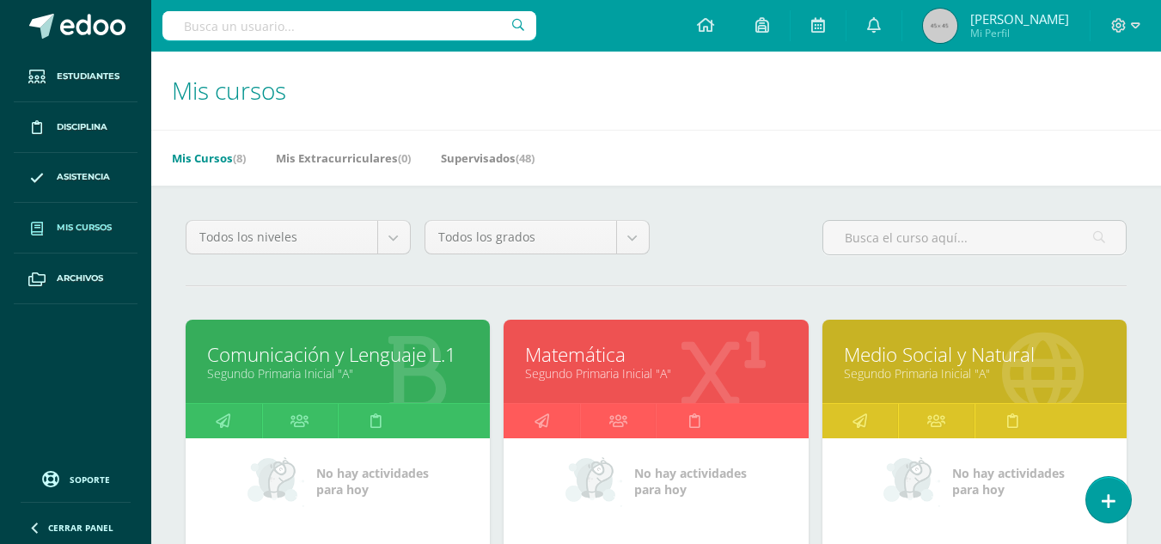
click at [626, 353] on link "Matemática" at bounding box center [655, 354] width 261 height 27
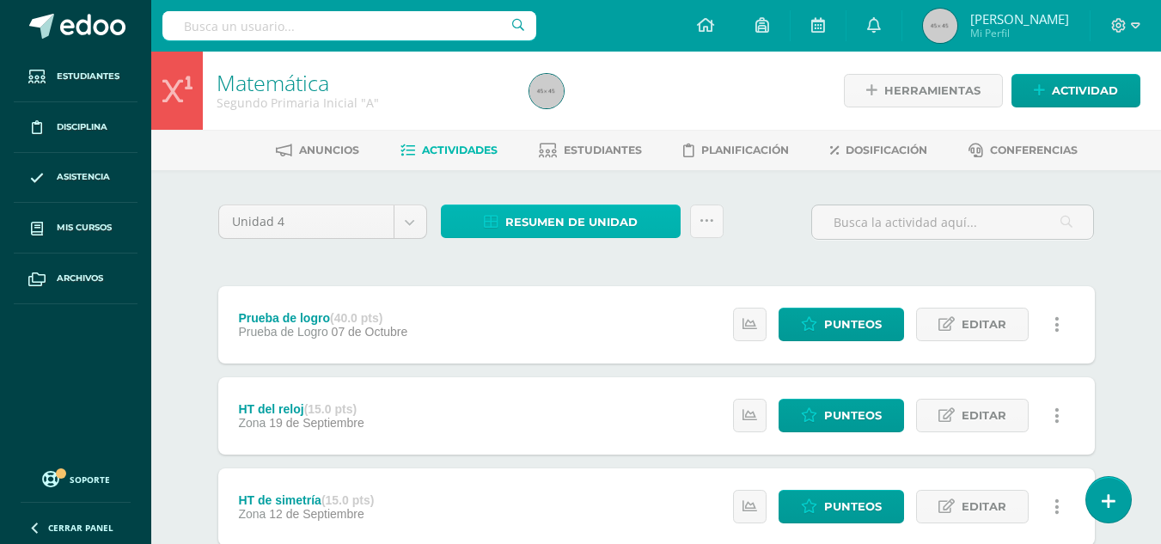
click at [595, 217] on span "Resumen de unidad" at bounding box center [571, 222] width 132 height 32
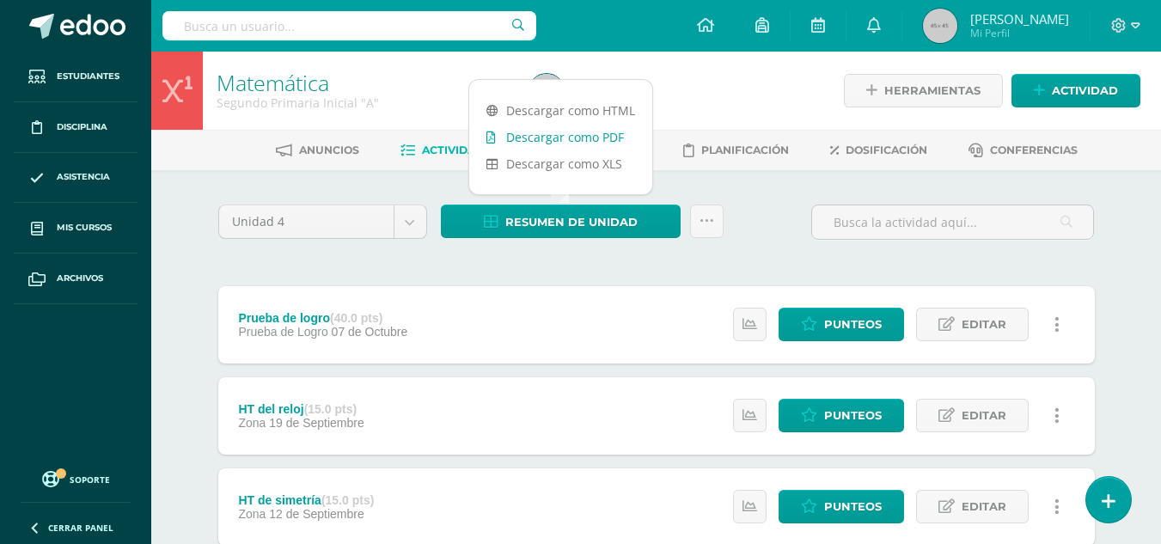
click at [597, 129] on link "Descargar como PDF" at bounding box center [560, 137] width 183 height 27
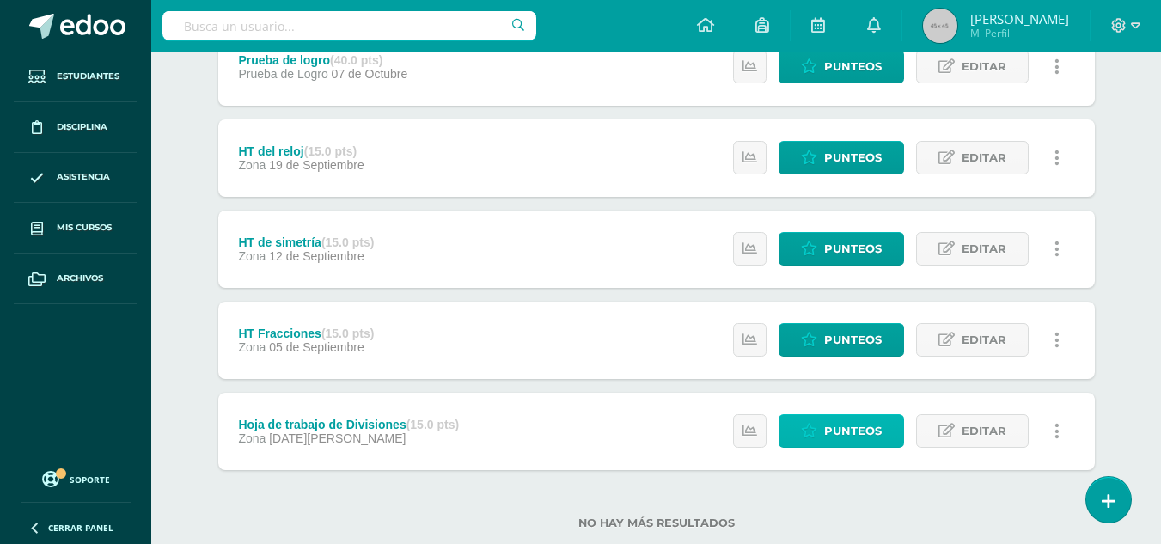
click at [879, 431] on span "Punteos" at bounding box center [853, 431] width 58 height 32
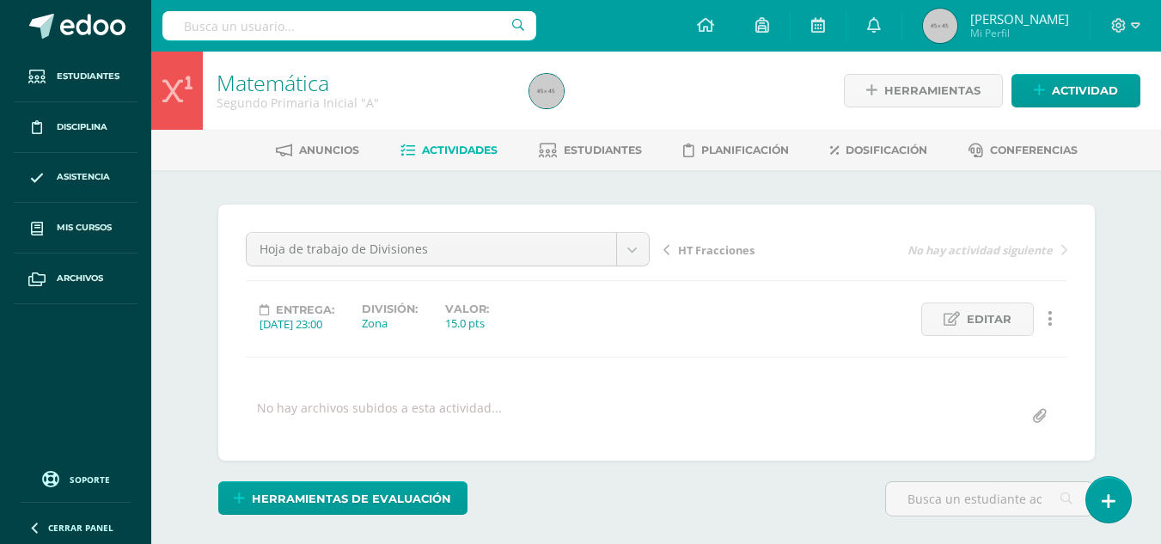
scroll to position [669, 0]
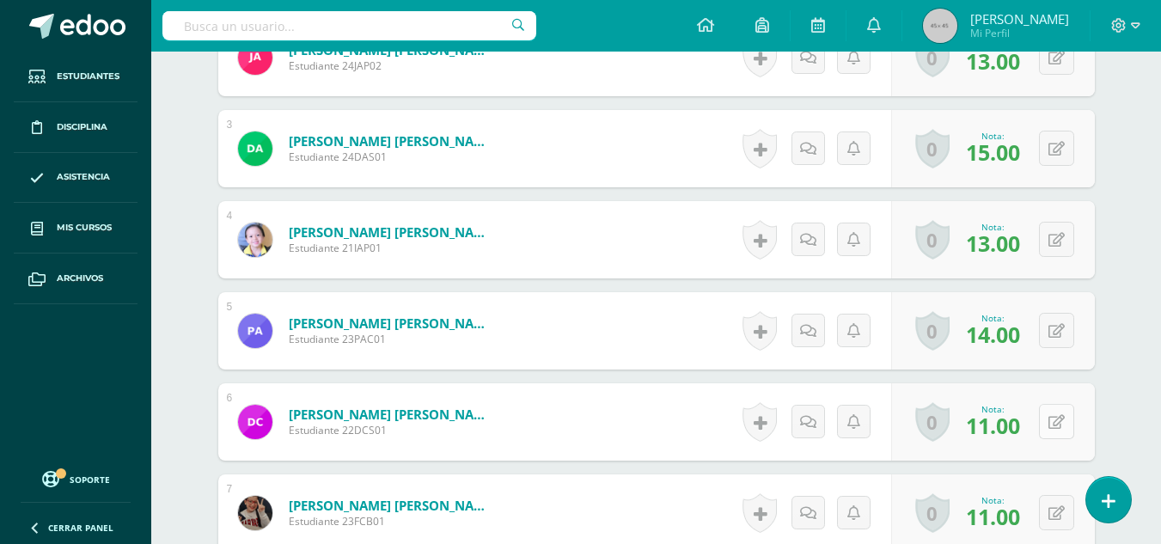
click at [1064, 416] on button at bounding box center [1056, 421] width 35 height 35
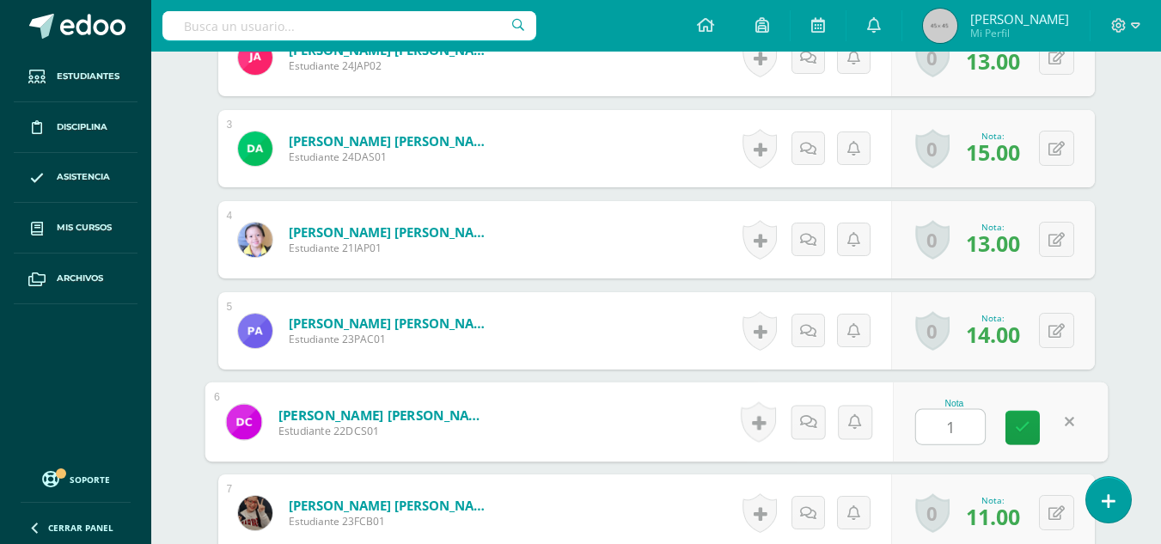
type input "15"
click at [1024, 418] on link at bounding box center [1022, 428] width 34 height 34
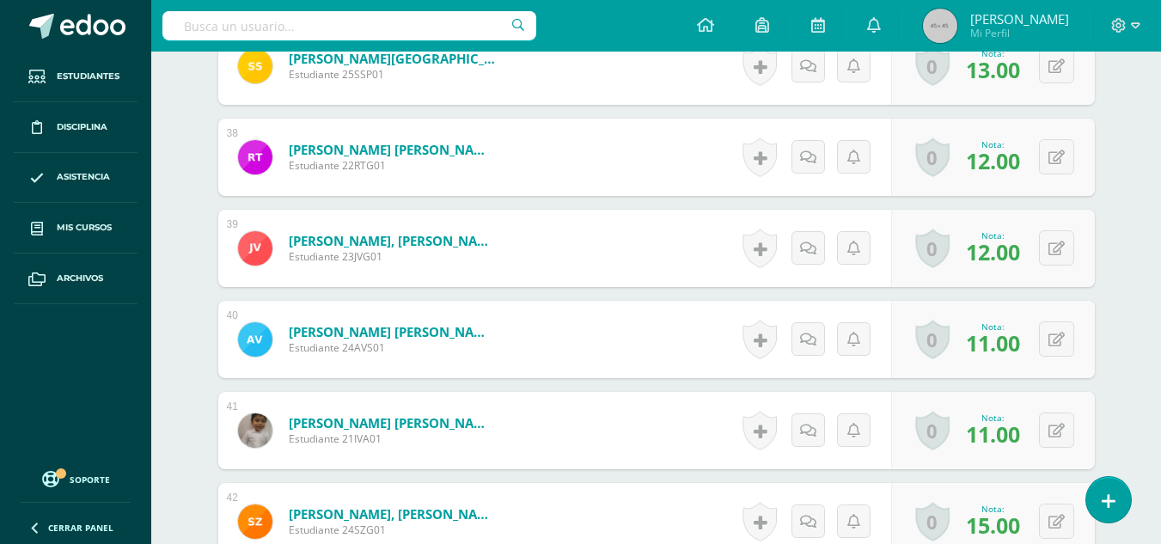
scroll to position [3935, 0]
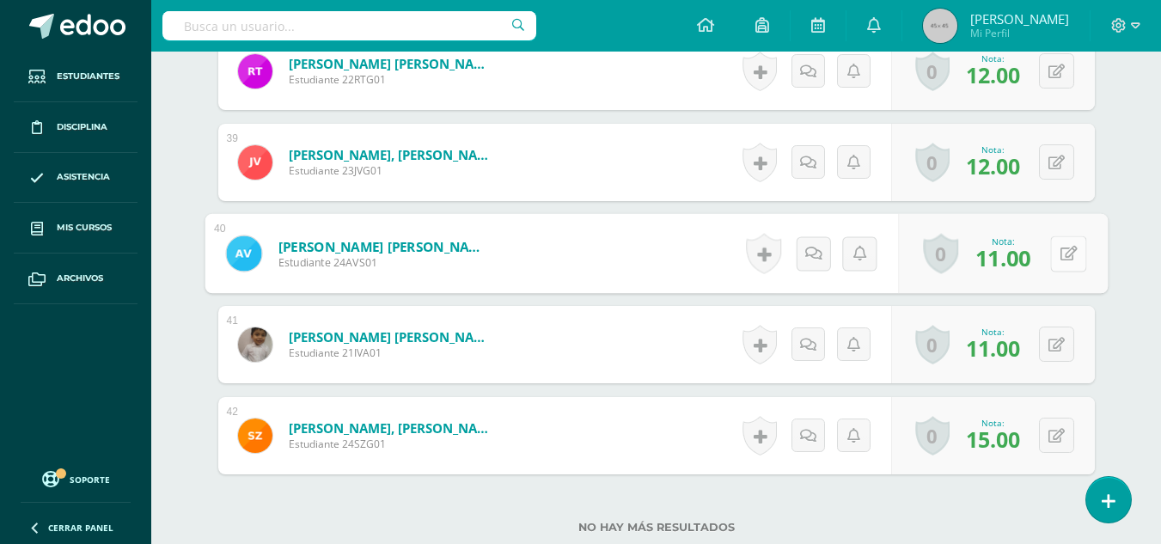
click at [1066, 241] on button at bounding box center [1068, 253] width 36 height 36
type input "15"
click at [1036, 254] on link at bounding box center [1022, 259] width 34 height 34
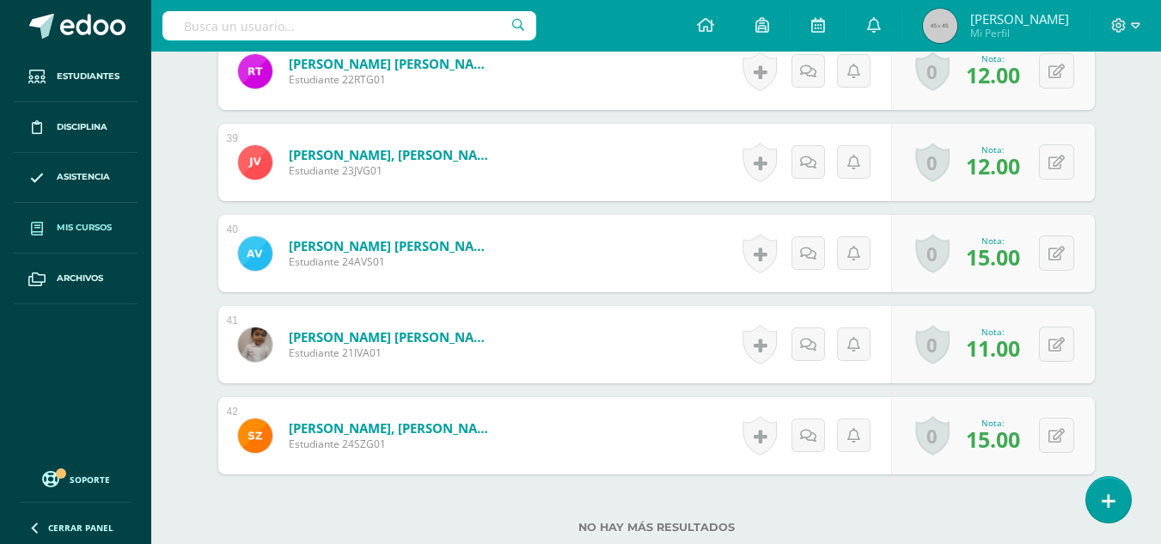
scroll to position [3849, 0]
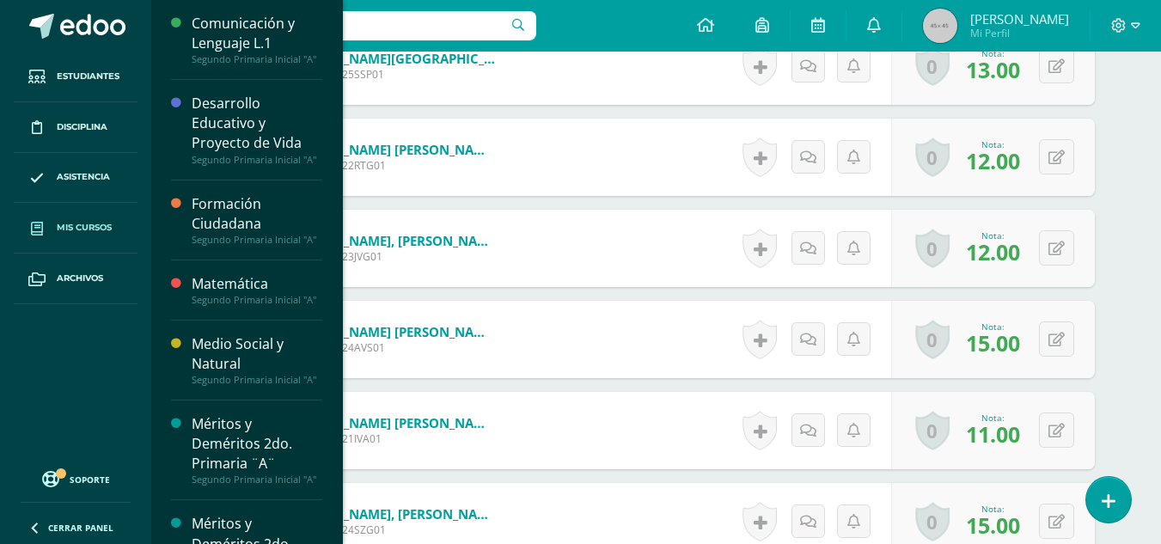
click at [102, 211] on link "Mis cursos" at bounding box center [76, 228] width 124 height 51
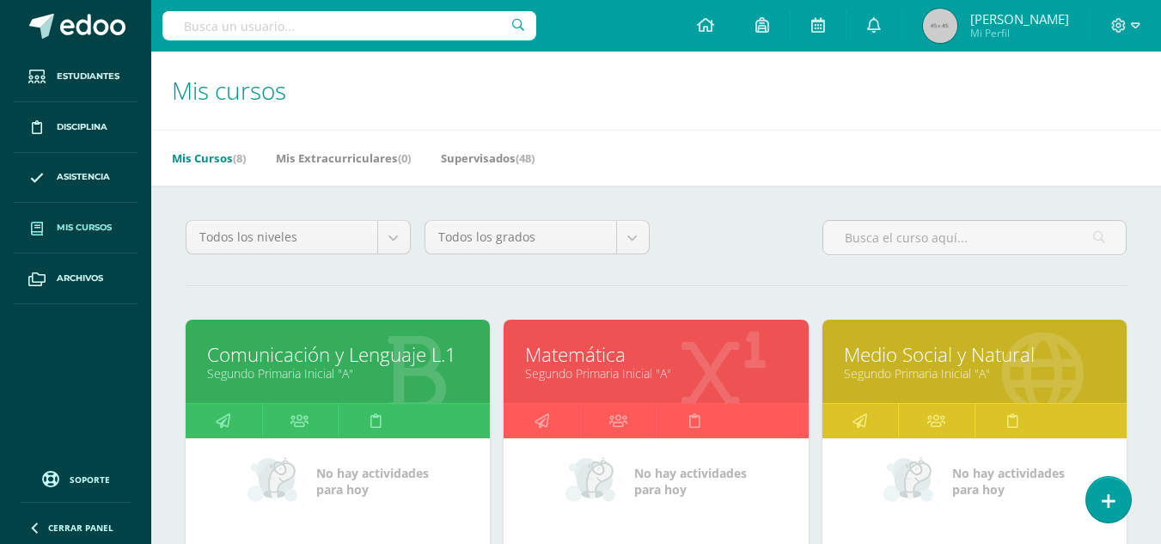
click at [708, 345] on link "Matemática" at bounding box center [655, 354] width 261 height 27
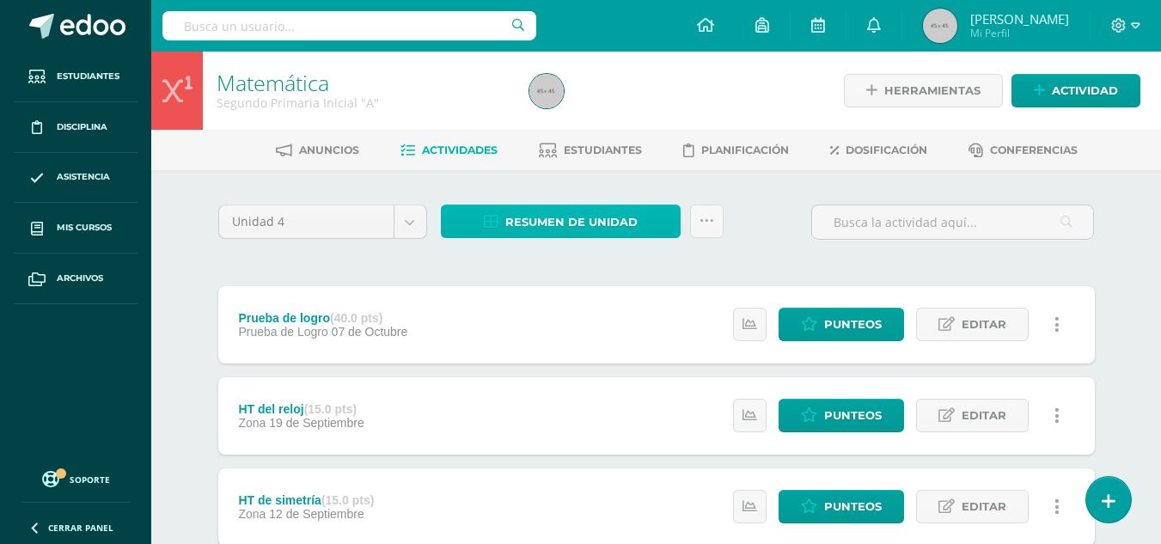
click at [626, 206] on span "Resumen de unidad" at bounding box center [571, 222] width 132 height 32
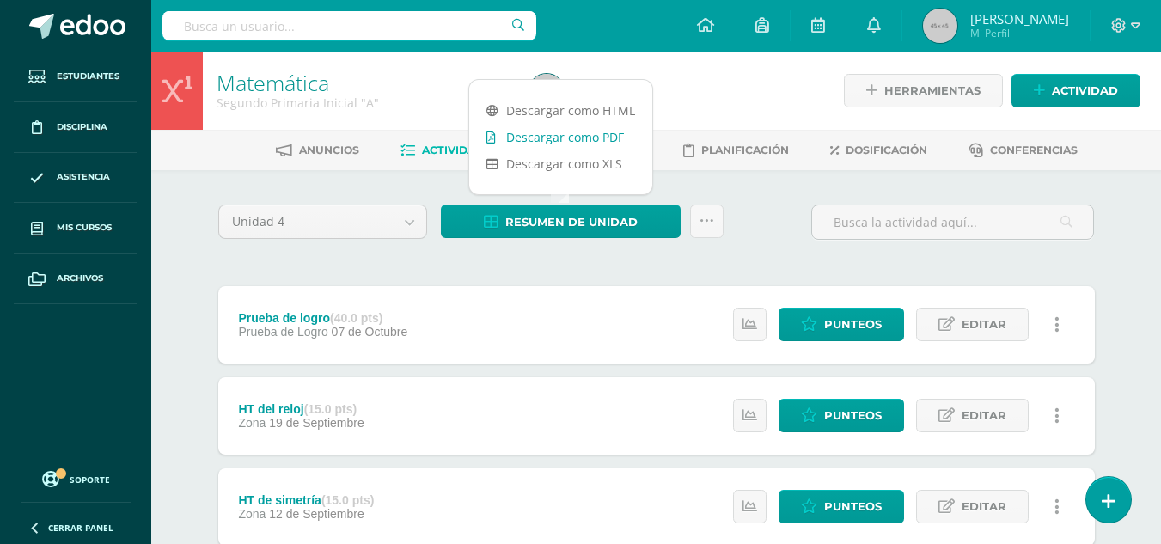
click at [584, 138] on link "Descargar como PDF" at bounding box center [560, 137] width 183 height 27
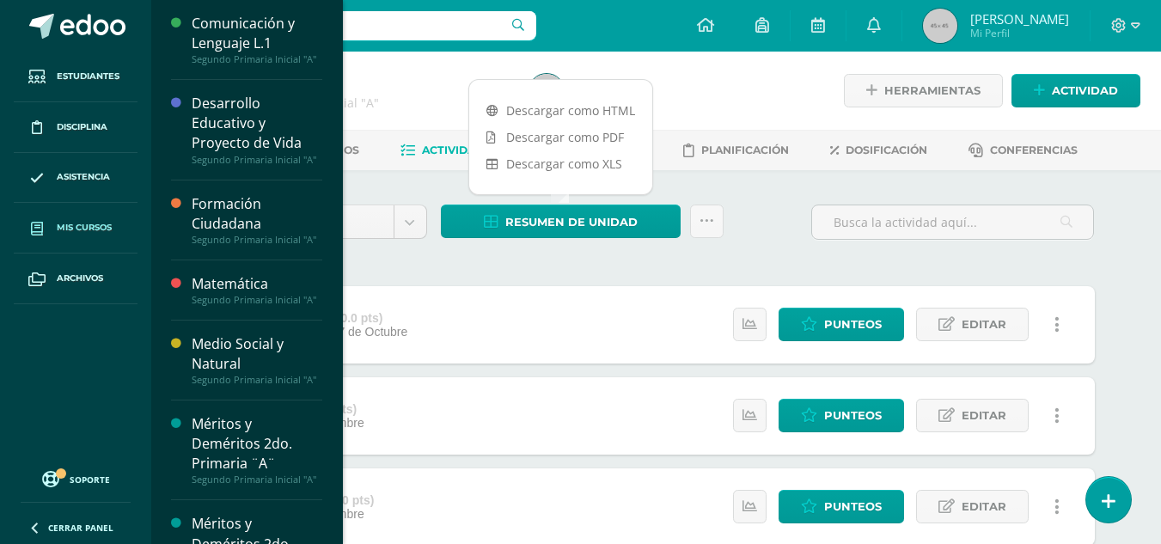
click at [63, 223] on span "Mis cursos" at bounding box center [84, 228] width 55 height 14
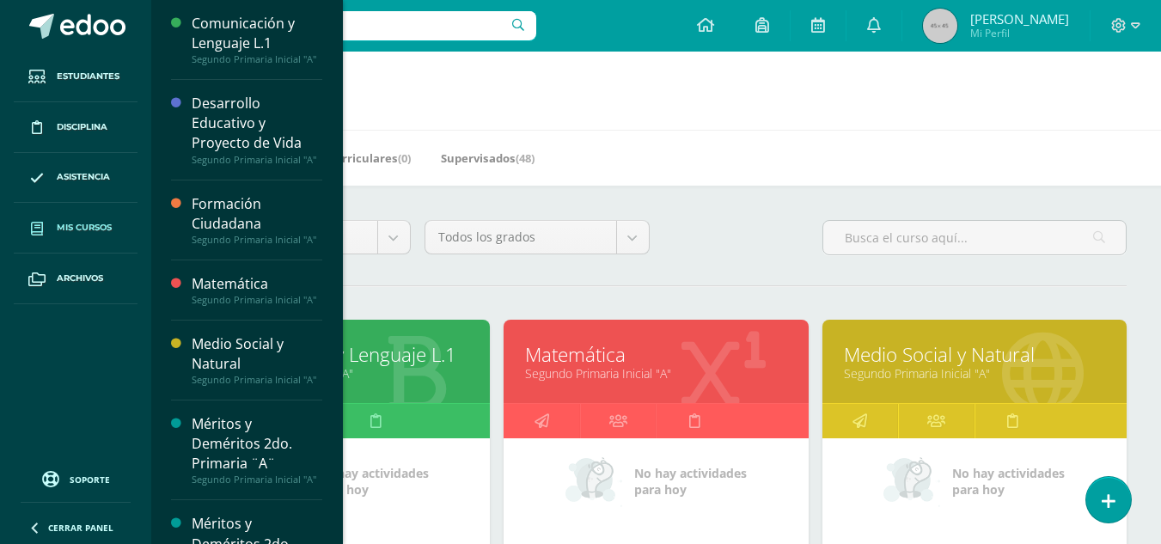
click at [954, 370] on link "Segundo Primaria Inicial "A"" at bounding box center [974, 373] width 261 height 16
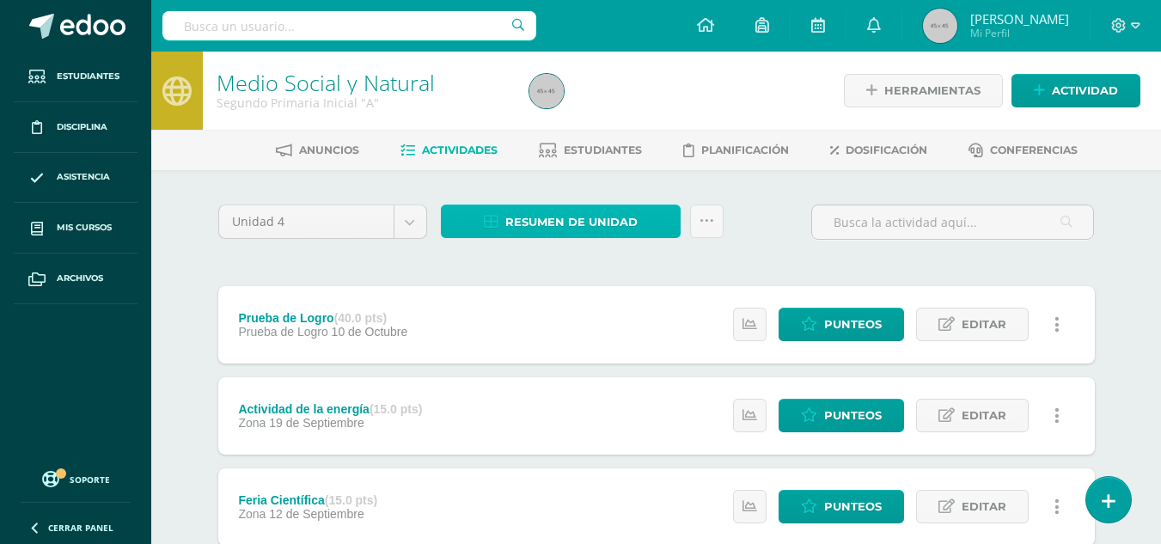
click at [636, 226] on span "Resumen de unidad" at bounding box center [571, 222] width 132 height 32
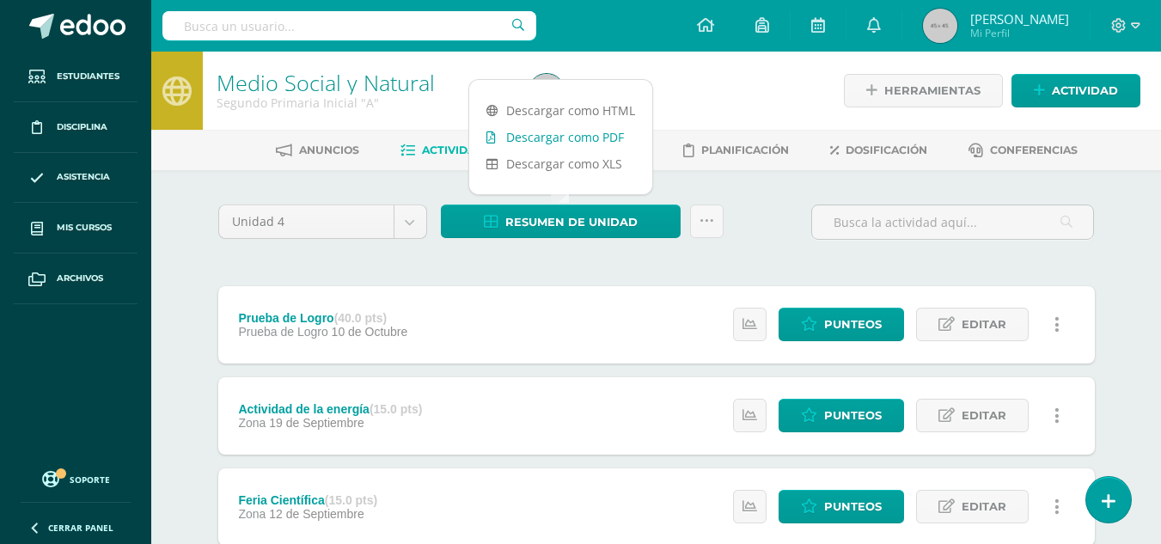
click at [616, 133] on link "Descargar como PDF" at bounding box center [560, 137] width 183 height 27
click at [575, 138] on link "Descargar como PDF" at bounding box center [560, 137] width 183 height 27
click at [830, 326] on span "Punteos" at bounding box center [853, 325] width 58 height 32
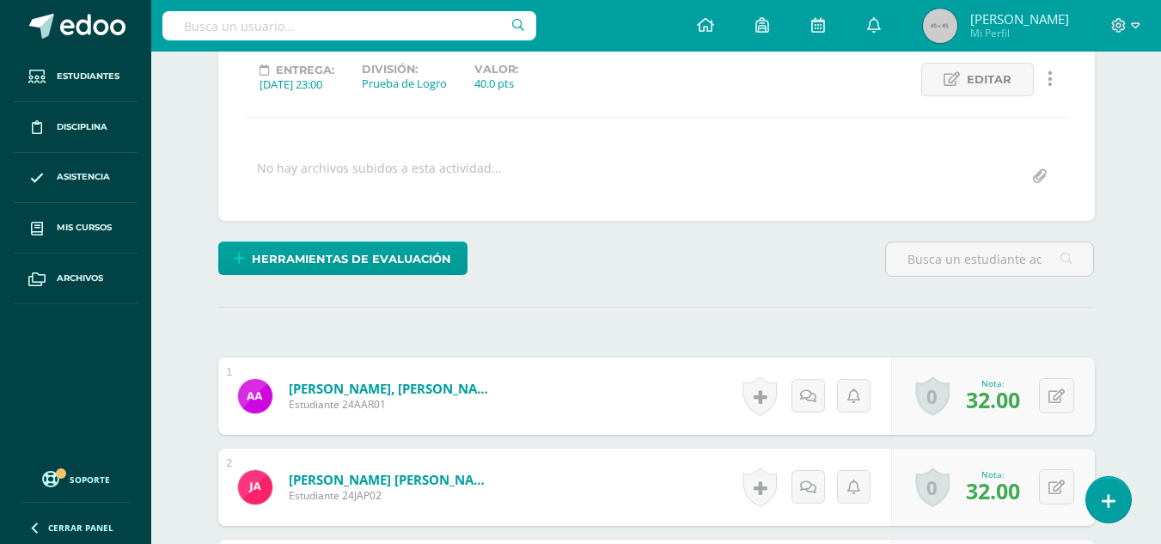
scroll to position [412, 0]
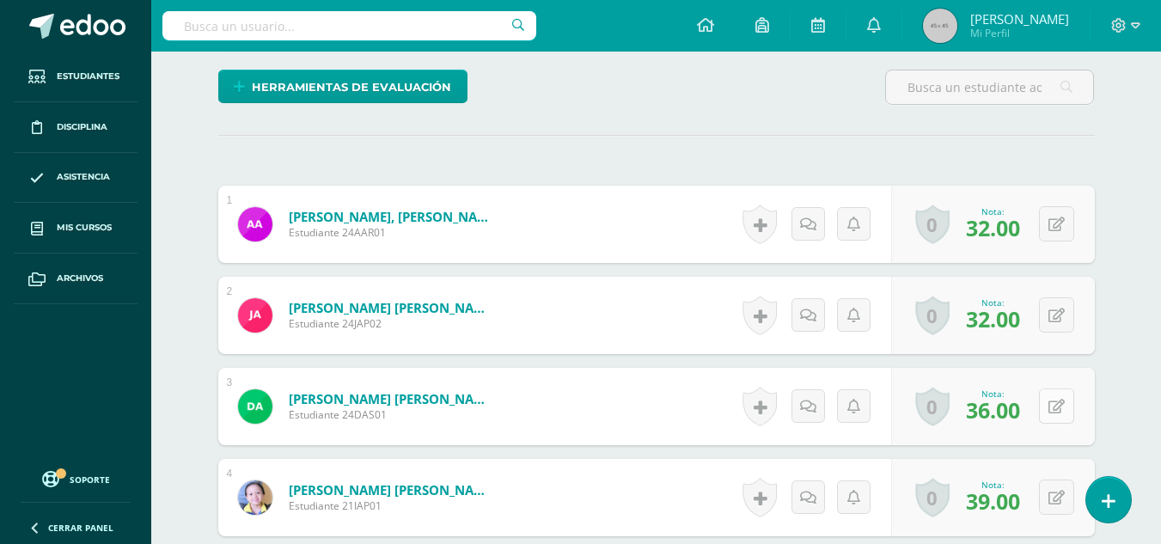
click at [1061, 402] on icon at bounding box center [1056, 407] width 16 height 15
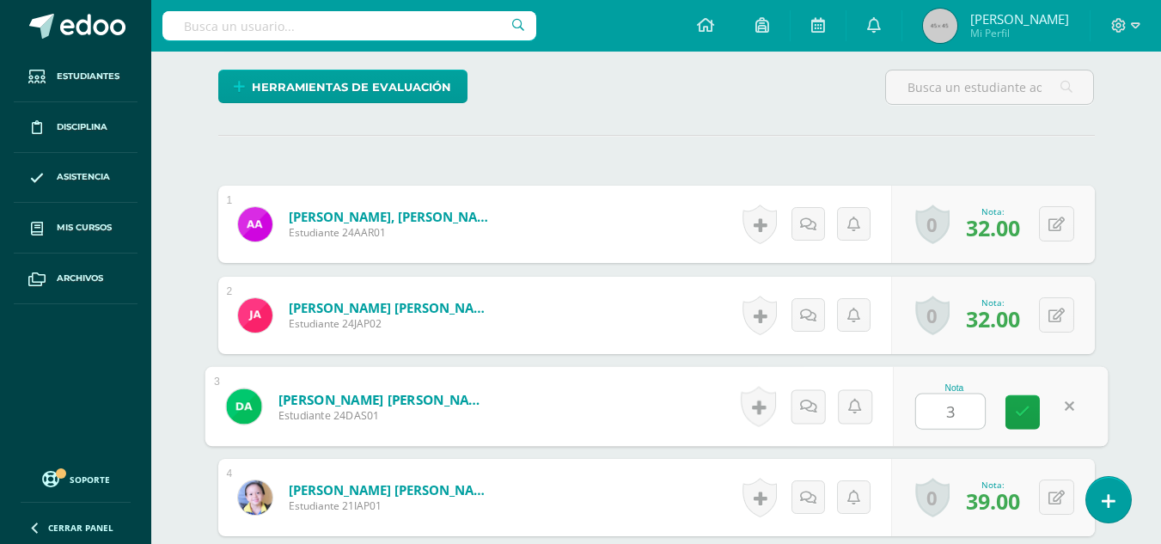
type input "38"
click at [1025, 414] on icon at bounding box center [1022, 412] width 15 height 15
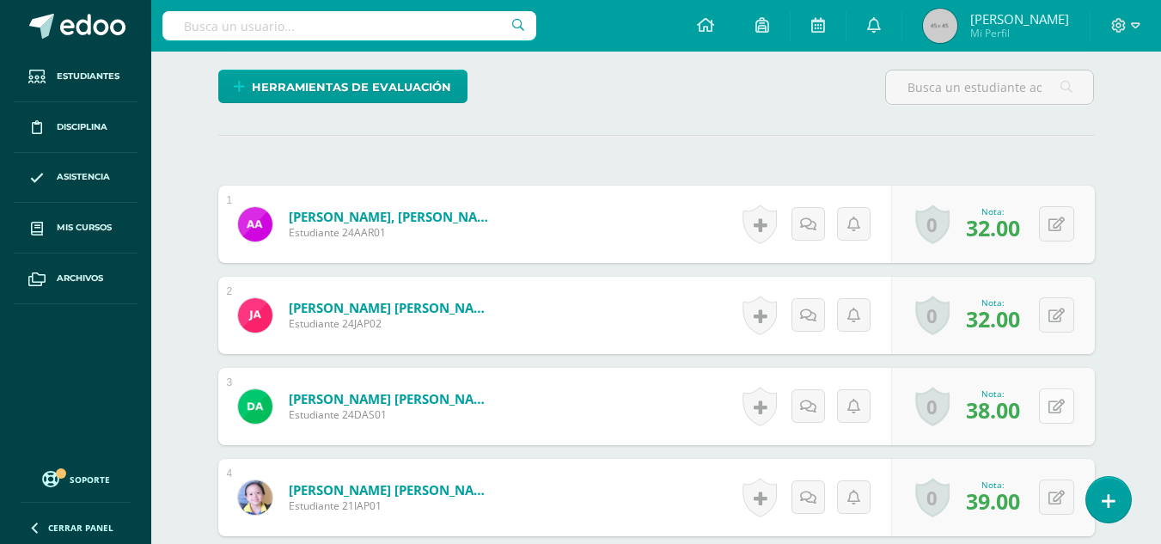
scroll to position [498, 0]
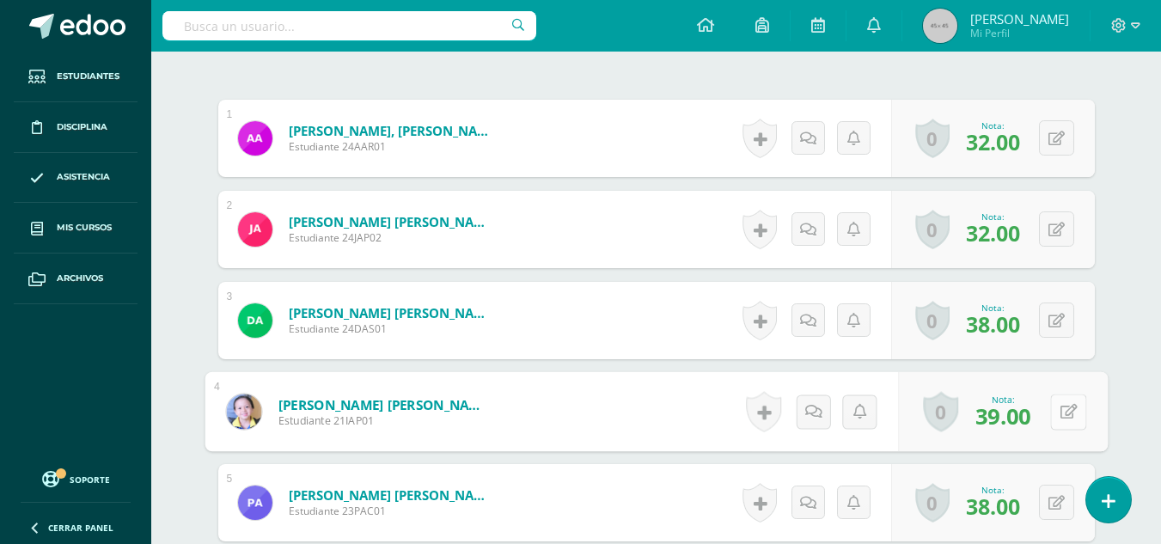
click at [1060, 405] on icon at bounding box center [1068, 411] width 17 height 15
type input "36"
click at [1018, 413] on icon at bounding box center [1022, 417] width 15 height 15
click at [1052, 498] on button at bounding box center [1056, 502] width 35 height 35
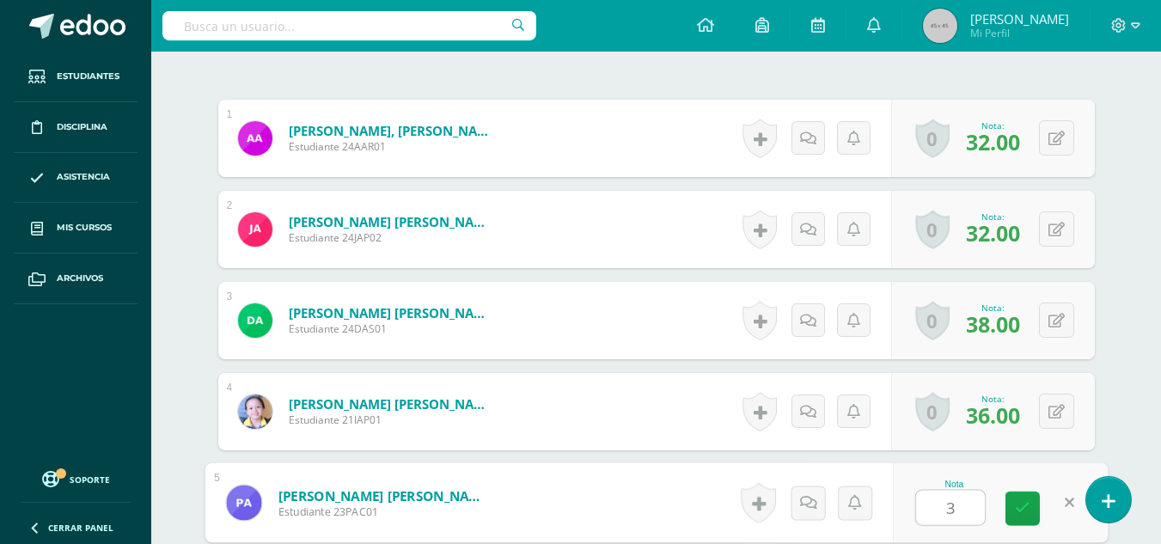
type input "39"
click at [1035, 506] on link at bounding box center [1022, 509] width 34 height 34
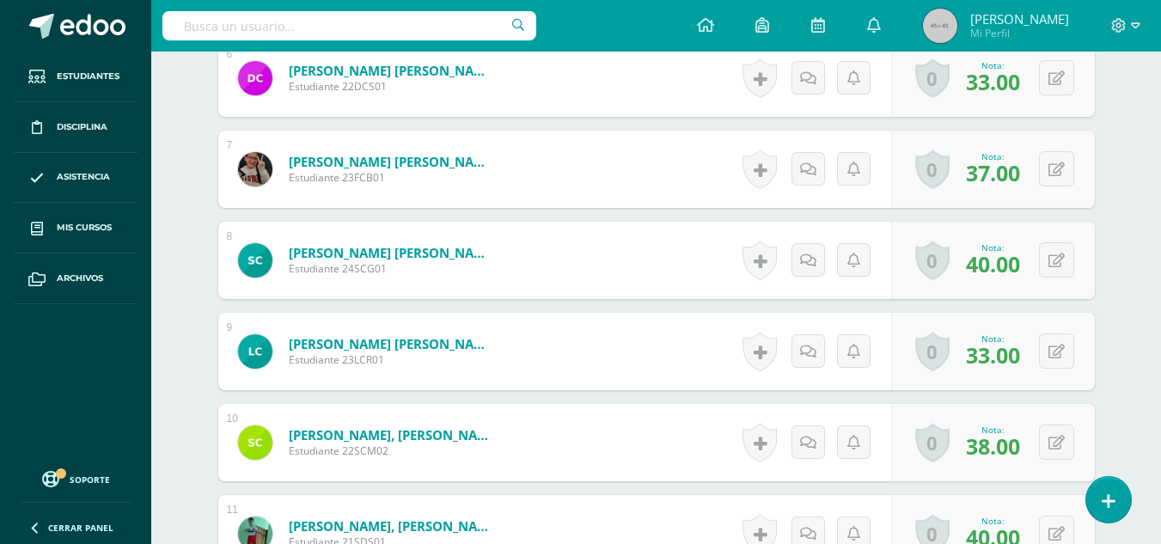
scroll to position [1099, 0]
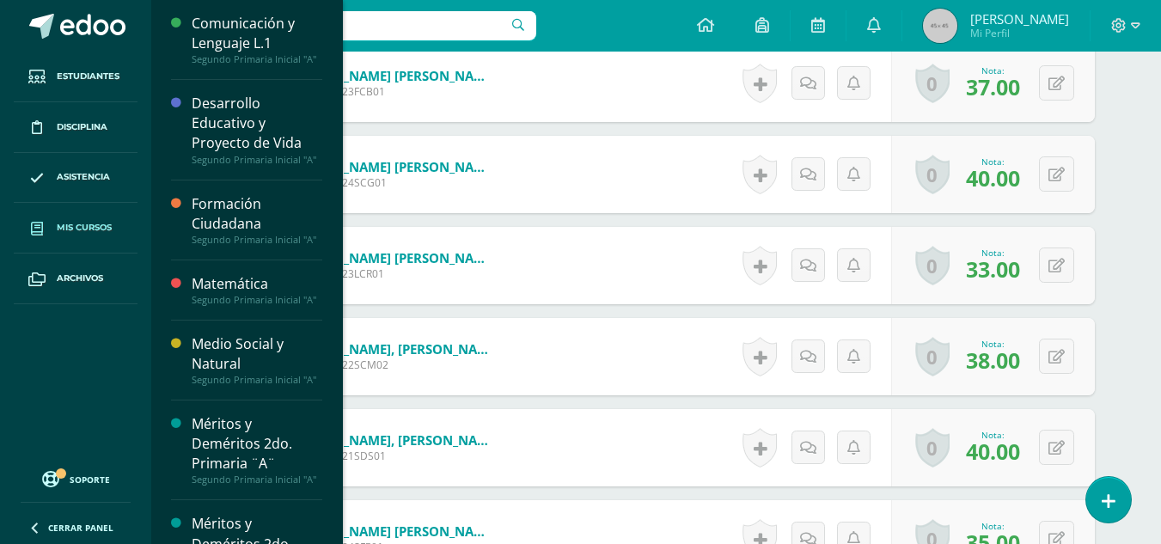
click at [107, 223] on span "Mis cursos" at bounding box center [84, 228] width 55 height 14
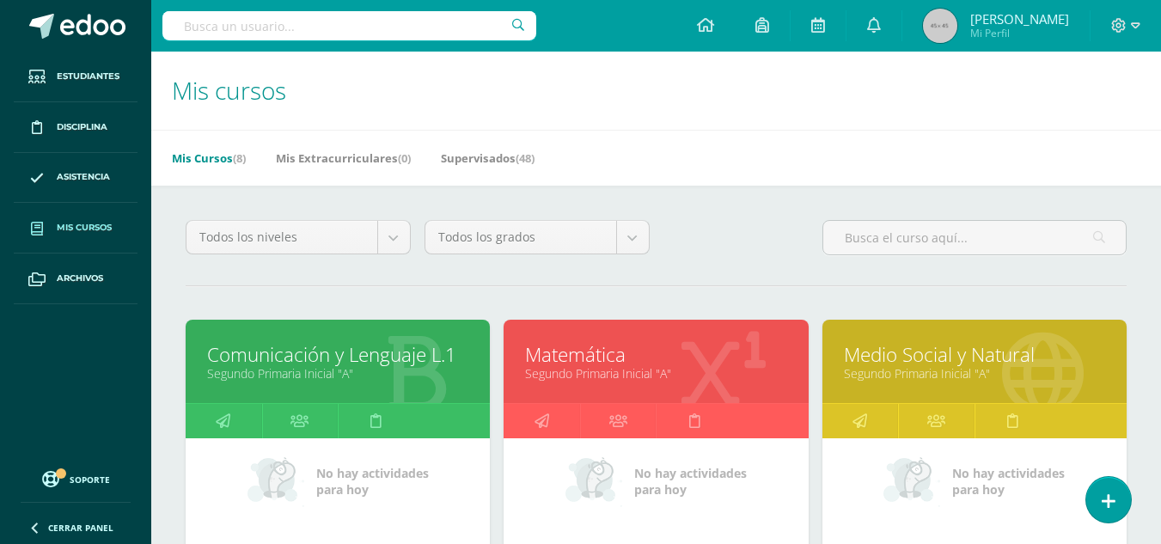
click at [972, 348] on link "Medio Social y Natural" at bounding box center [974, 354] width 261 height 27
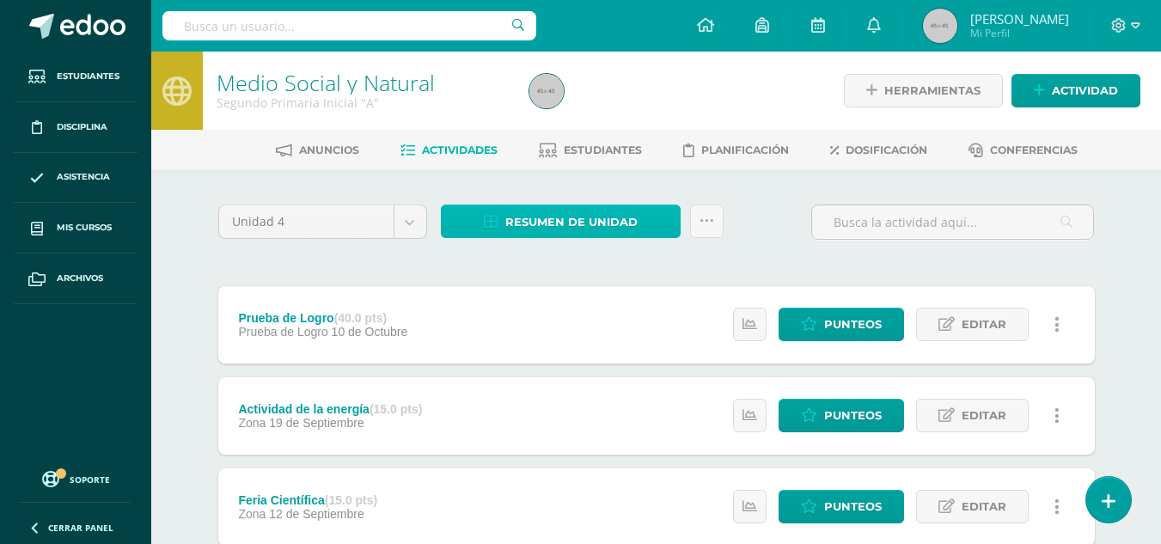
click at [541, 219] on span "Resumen de unidad" at bounding box center [571, 222] width 132 height 32
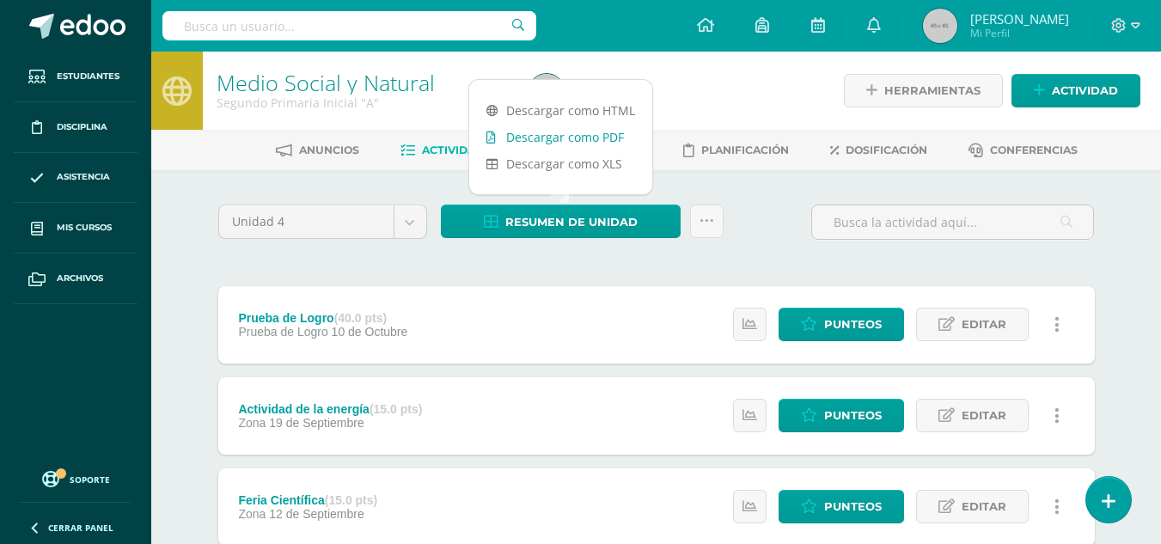
click at [578, 138] on link "Descargar como PDF" at bounding box center [560, 137] width 183 height 27
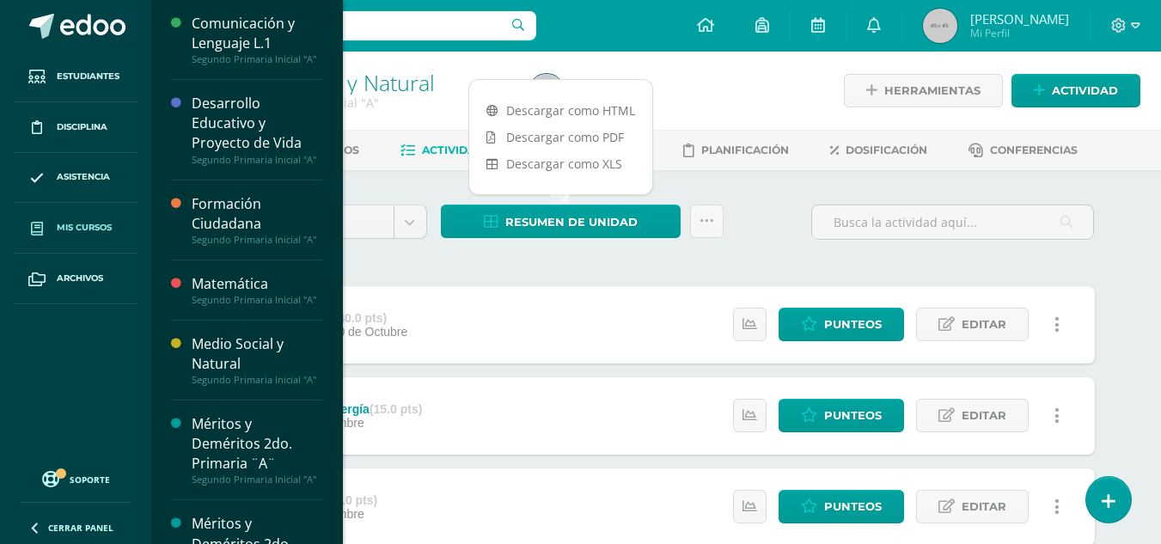
click at [78, 222] on span "Mis cursos" at bounding box center [84, 228] width 55 height 14
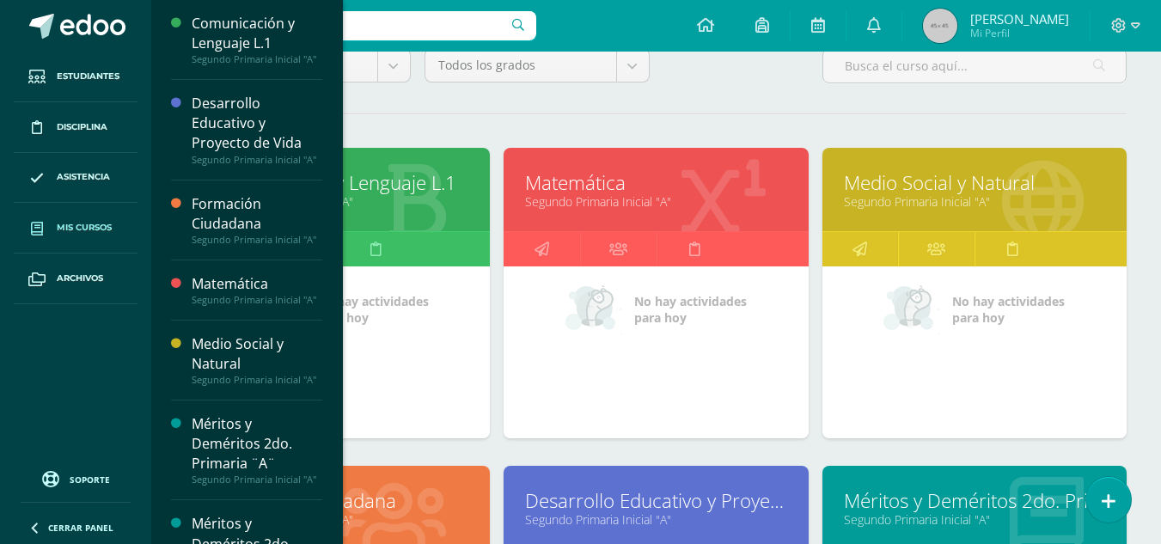
scroll to position [258, 0]
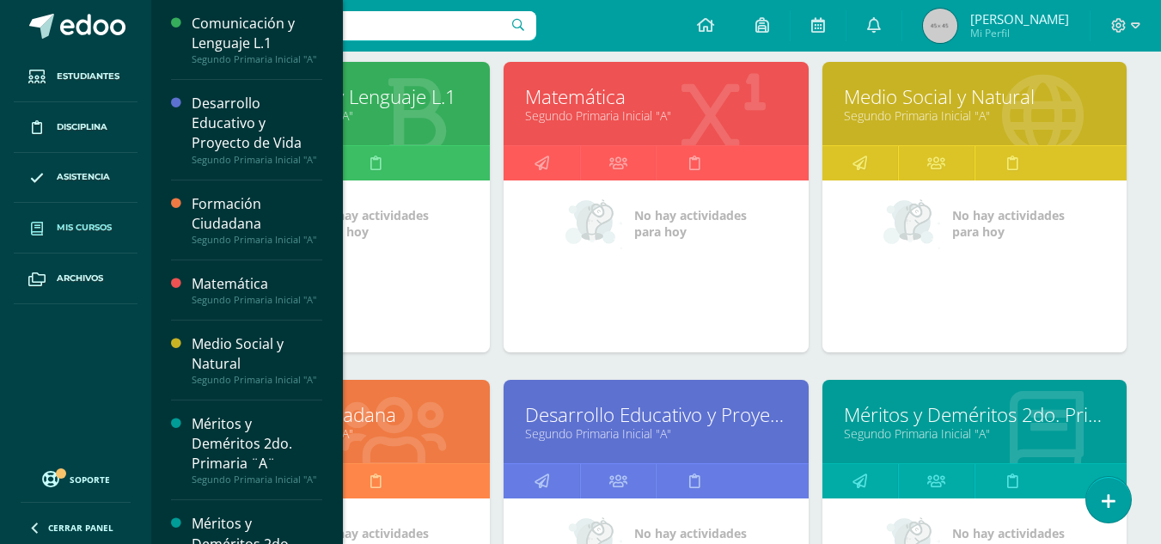
click at [406, 434] on link "Segundo Primaria Inicial "A"" at bounding box center [337, 433] width 261 height 16
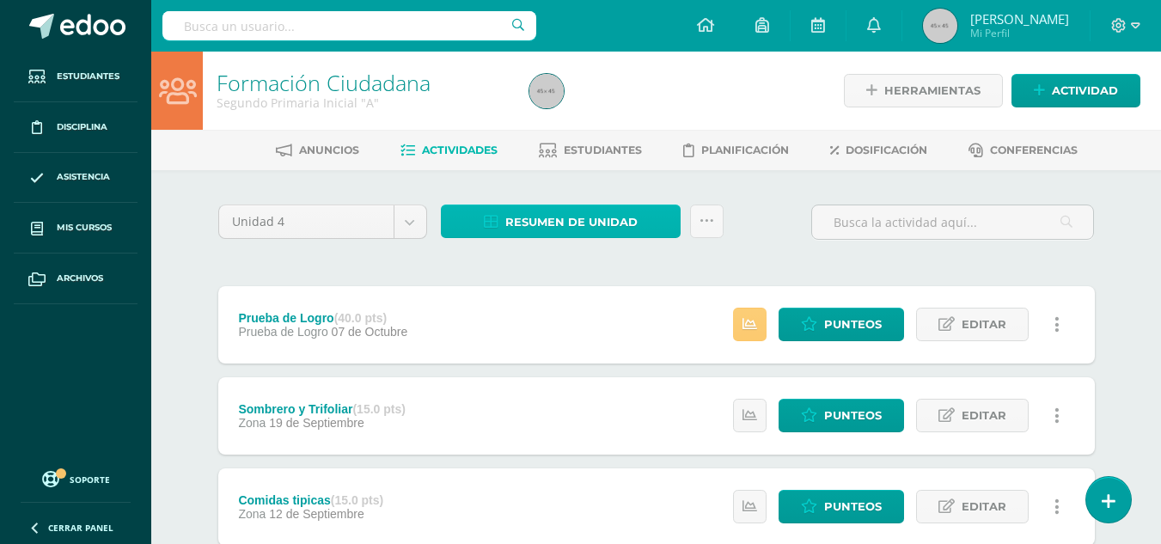
click at [593, 224] on span "Resumen de unidad" at bounding box center [571, 222] width 132 height 32
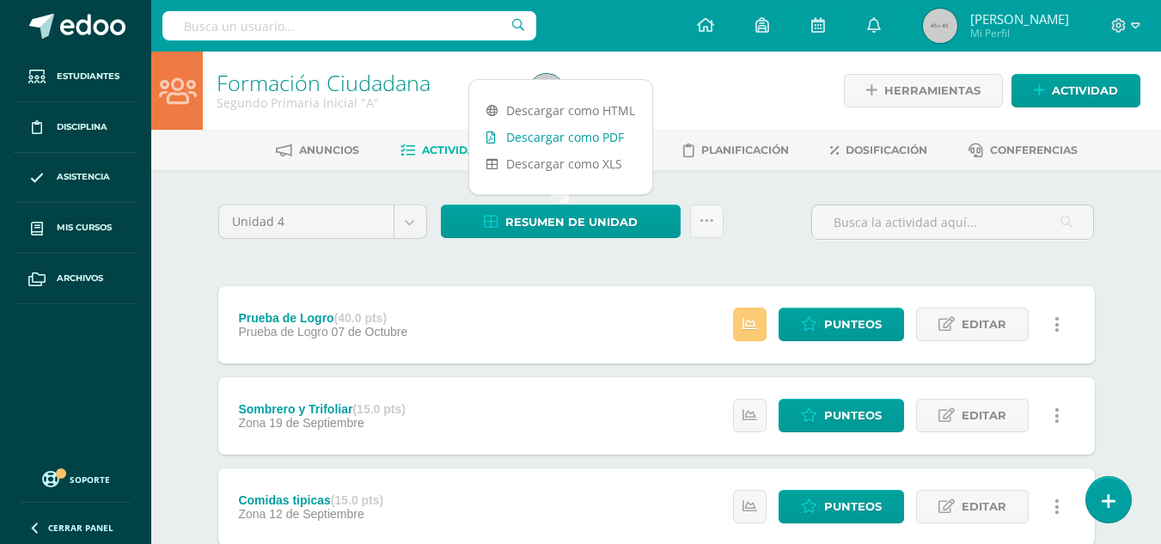
click at [600, 143] on link "Descargar como PDF" at bounding box center [560, 137] width 183 height 27
click at [581, 138] on link "Descargar como PDF" at bounding box center [560, 137] width 183 height 27
click at [595, 138] on link "Descargar como PDF" at bounding box center [560, 137] width 183 height 27
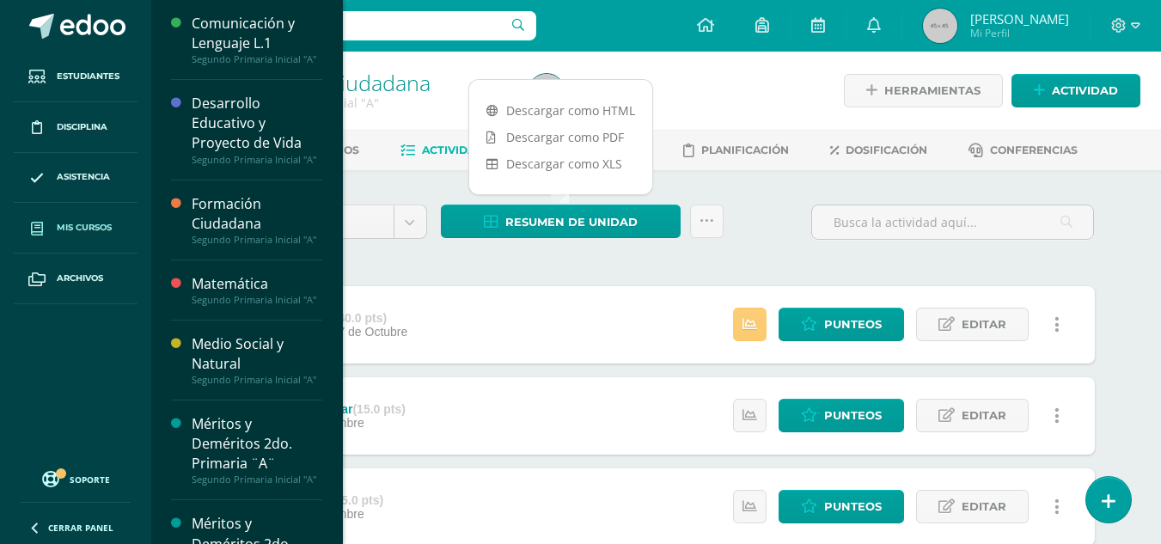
click at [81, 225] on span "Mis cursos" at bounding box center [84, 228] width 55 height 14
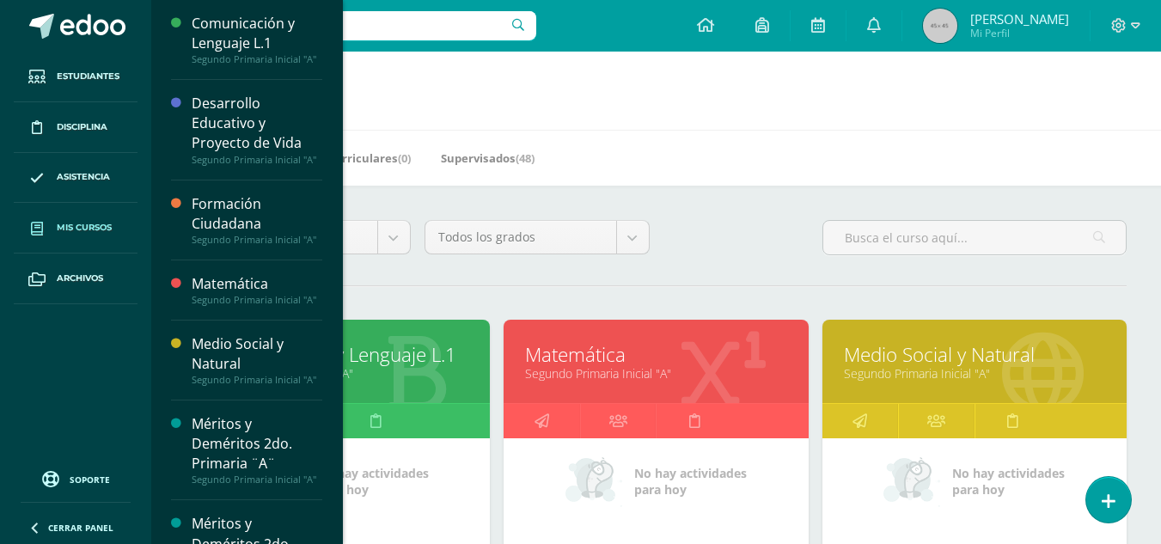
scroll to position [258, 0]
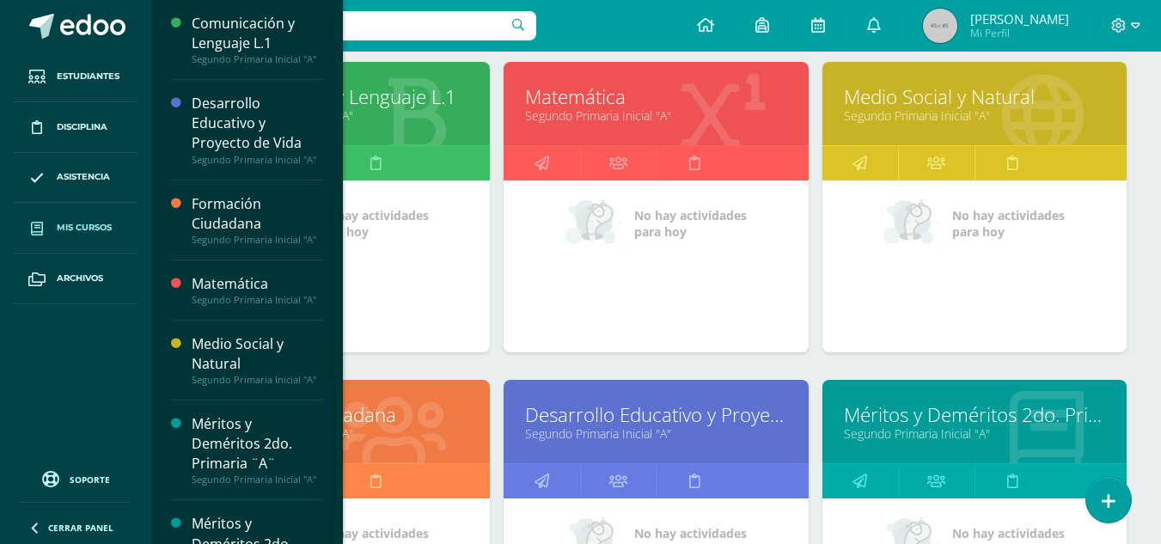
click at [648, 410] on link "Desarrollo Educativo y Proyecto de Vida" at bounding box center [655, 414] width 261 height 27
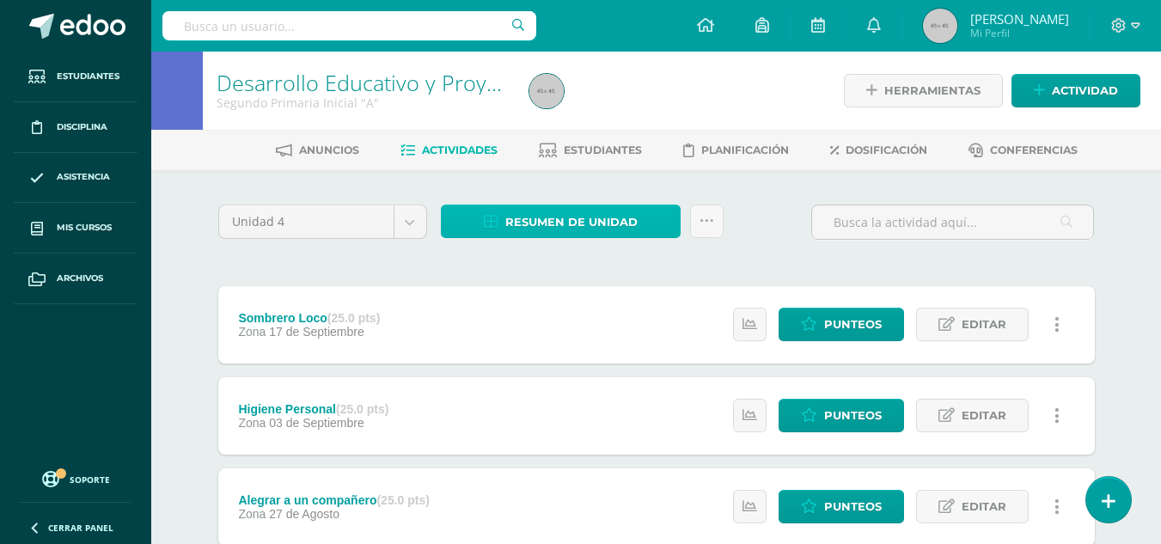
click at [608, 209] on span "Resumen de unidad" at bounding box center [571, 222] width 132 height 32
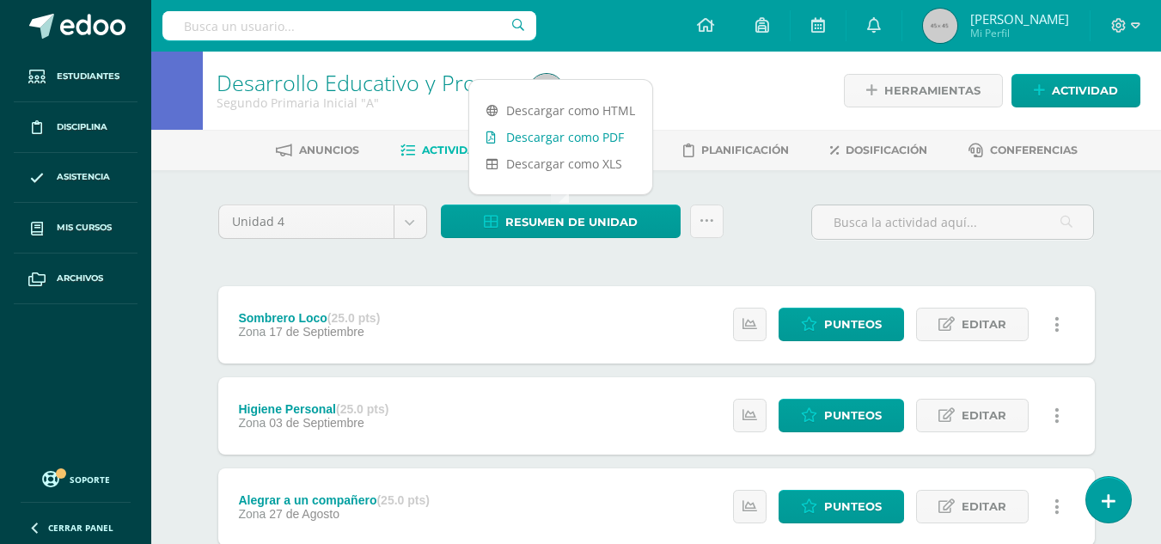
click at [602, 139] on link "Descargar como PDF" at bounding box center [560, 137] width 183 height 27
